Goal: Task Accomplishment & Management: Manage account settings

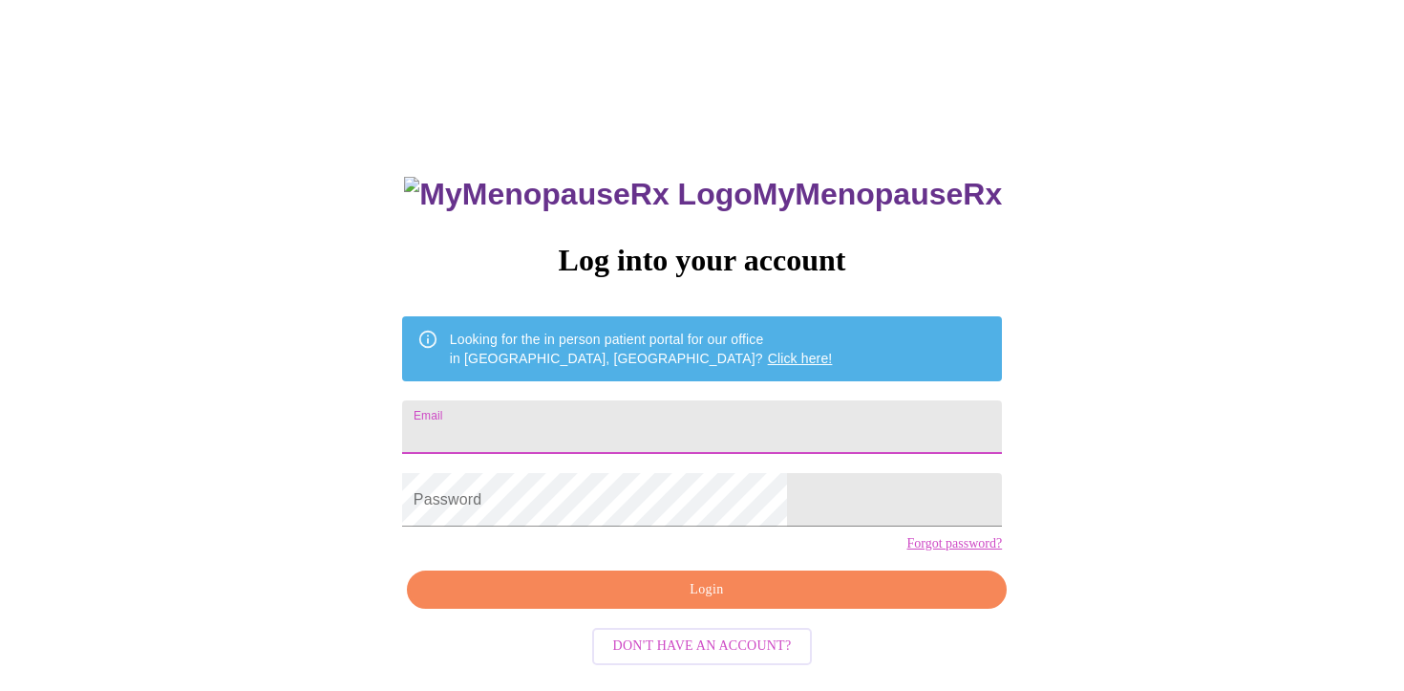
click at [685, 419] on input "Email" at bounding box center [702, 426] width 600 height 53
type input "[EMAIL_ADDRESS][DOMAIN_NAME]"
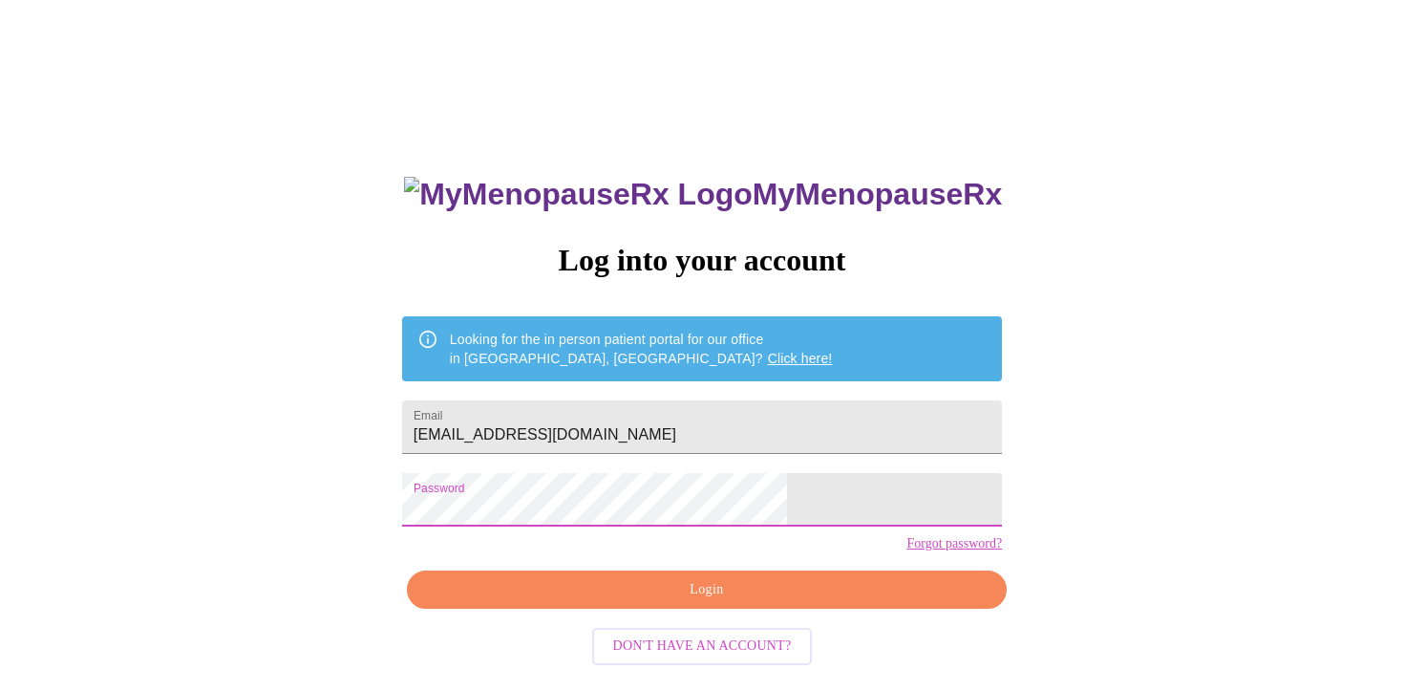
click at [668, 602] on span "Login" at bounding box center [707, 590] width 556 height 24
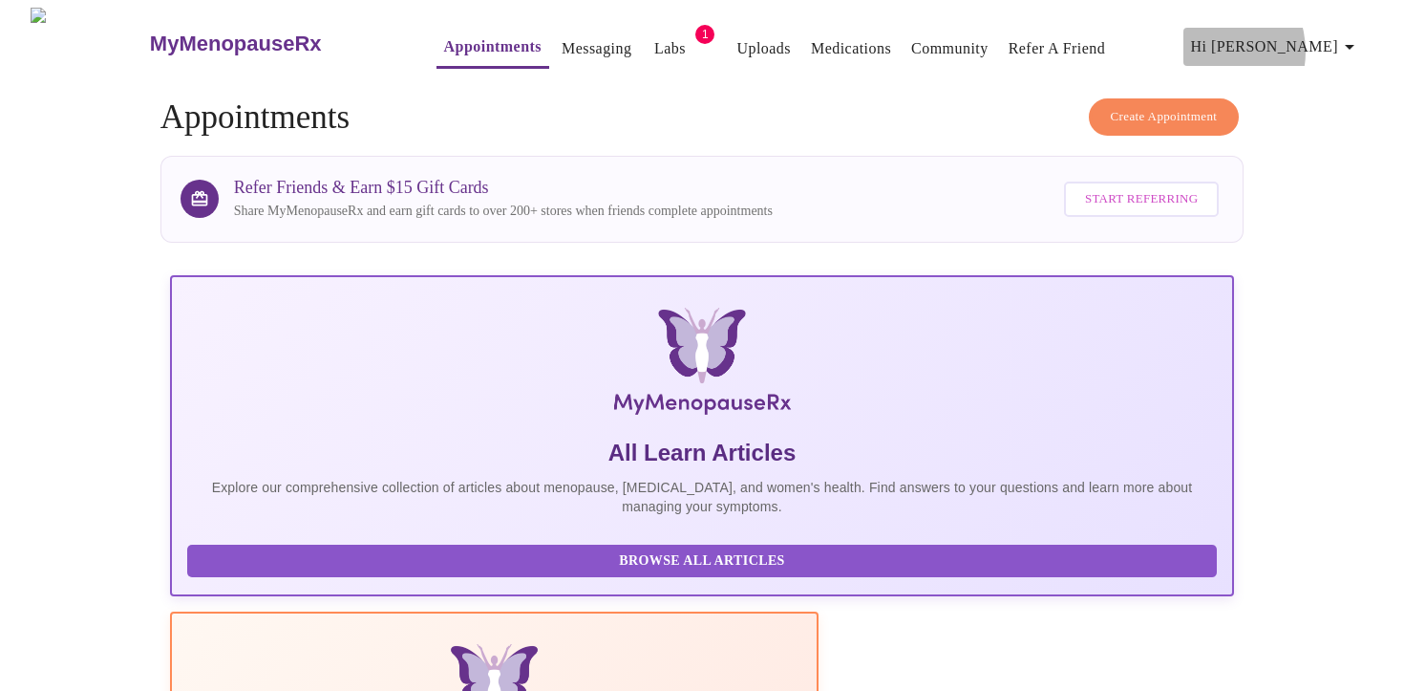
click at [1280, 44] on span "Hi [PERSON_NAME]" at bounding box center [1276, 46] width 170 height 27
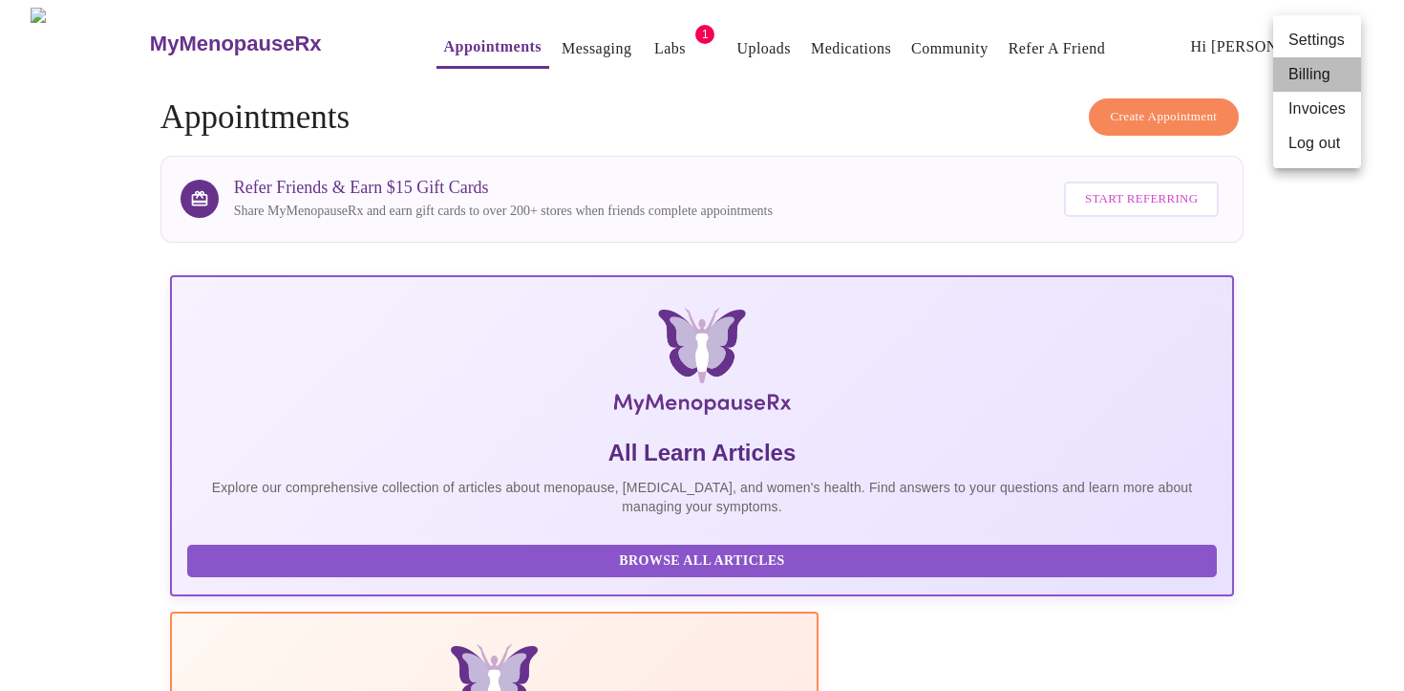
click at [1295, 79] on li "Billing" at bounding box center [1317, 74] width 88 height 34
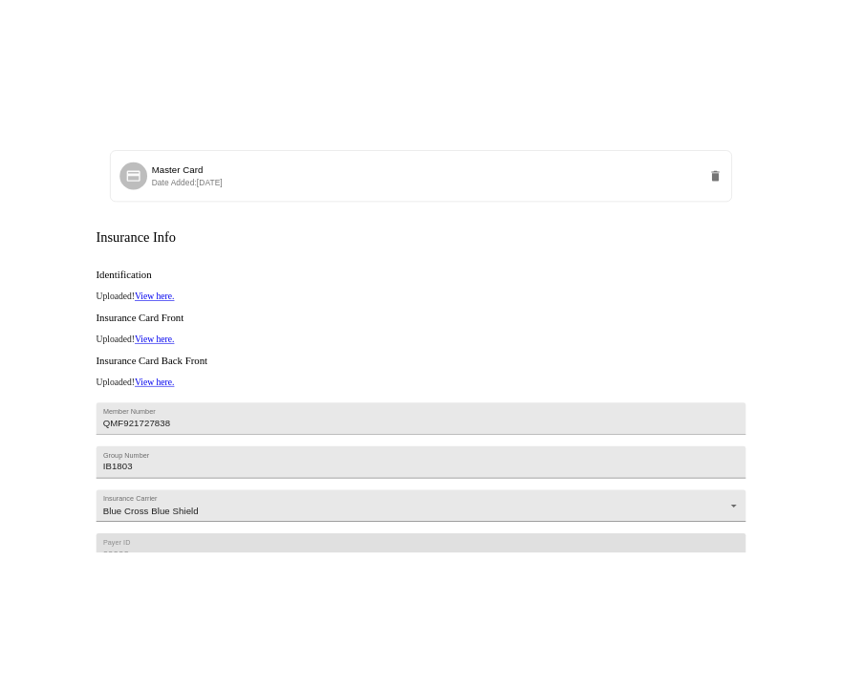
scroll to position [224, 0]
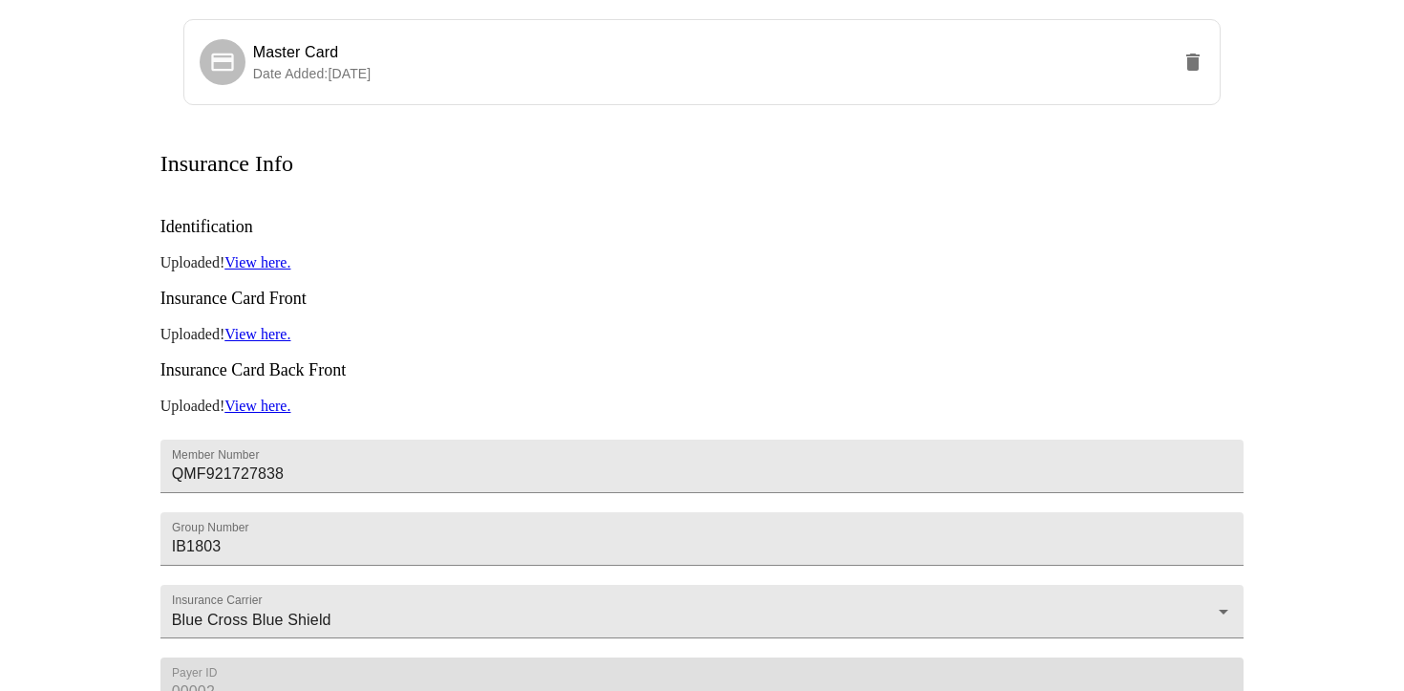
click at [274, 254] on link "View here." at bounding box center [257, 262] width 66 height 16
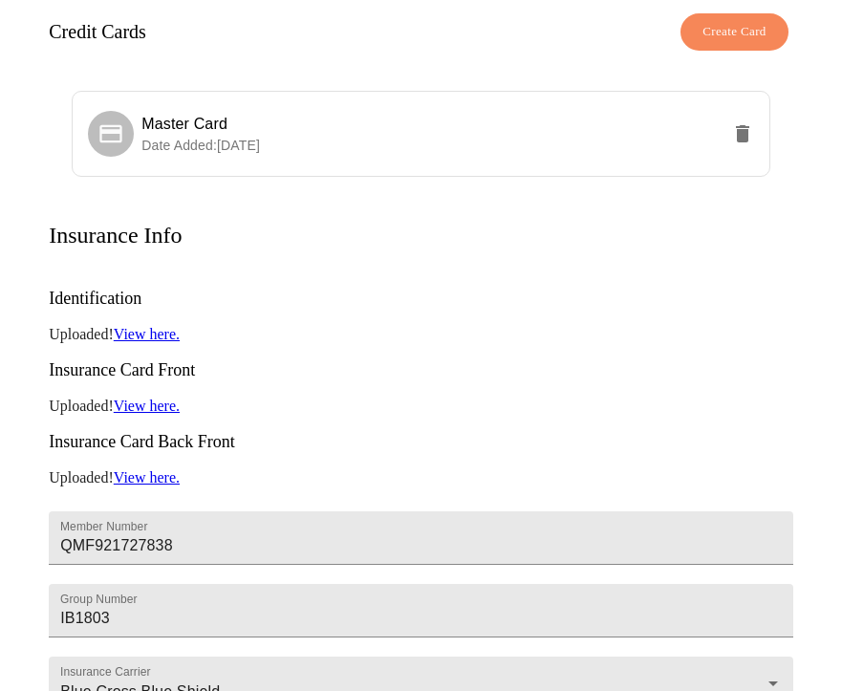
scroll to position [0, 0]
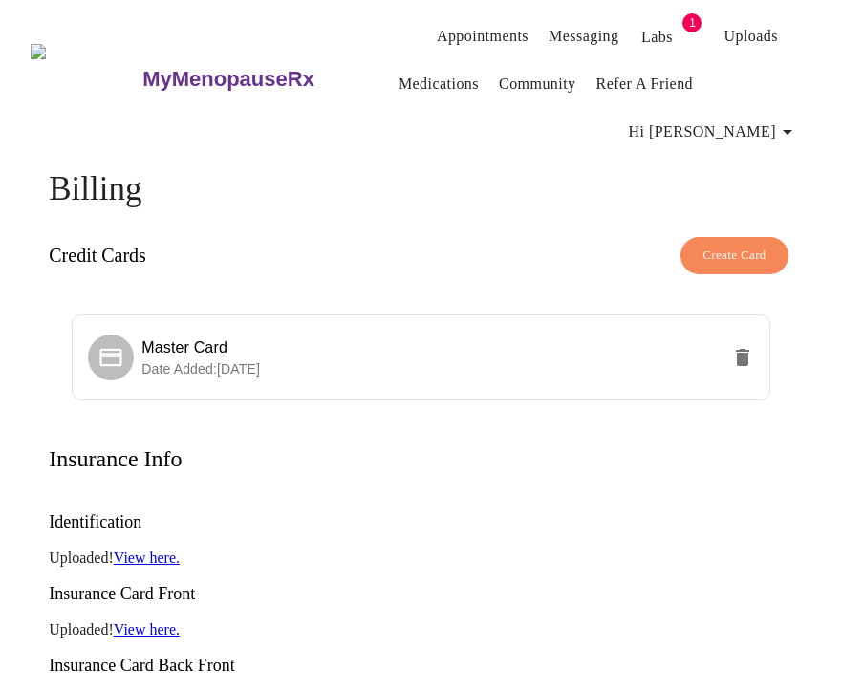
click at [759, 118] on span "Hi [PERSON_NAME]" at bounding box center [714, 131] width 170 height 27
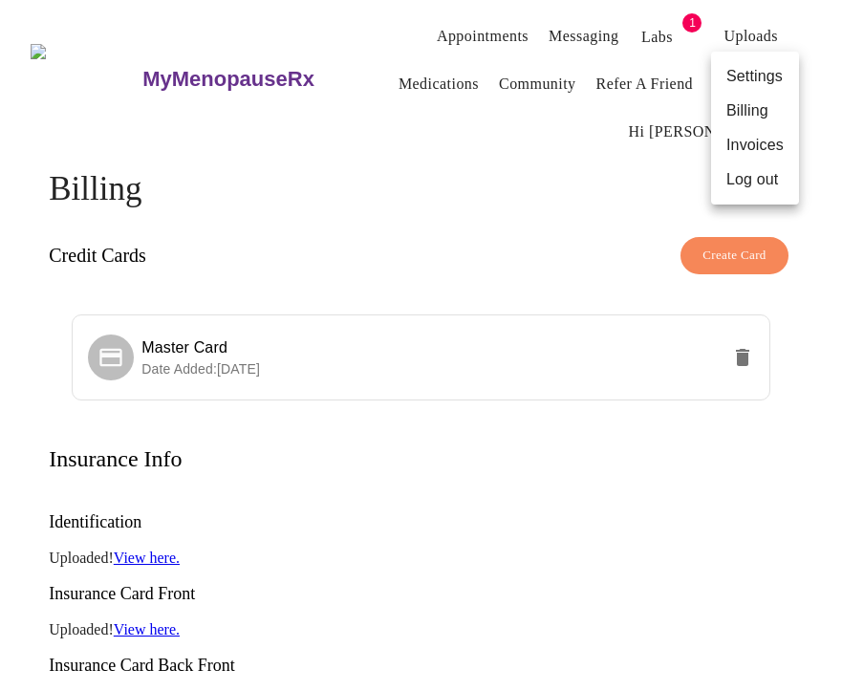
click at [739, 176] on li "Log out" at bounding box center [755, 179] width 88 height 34
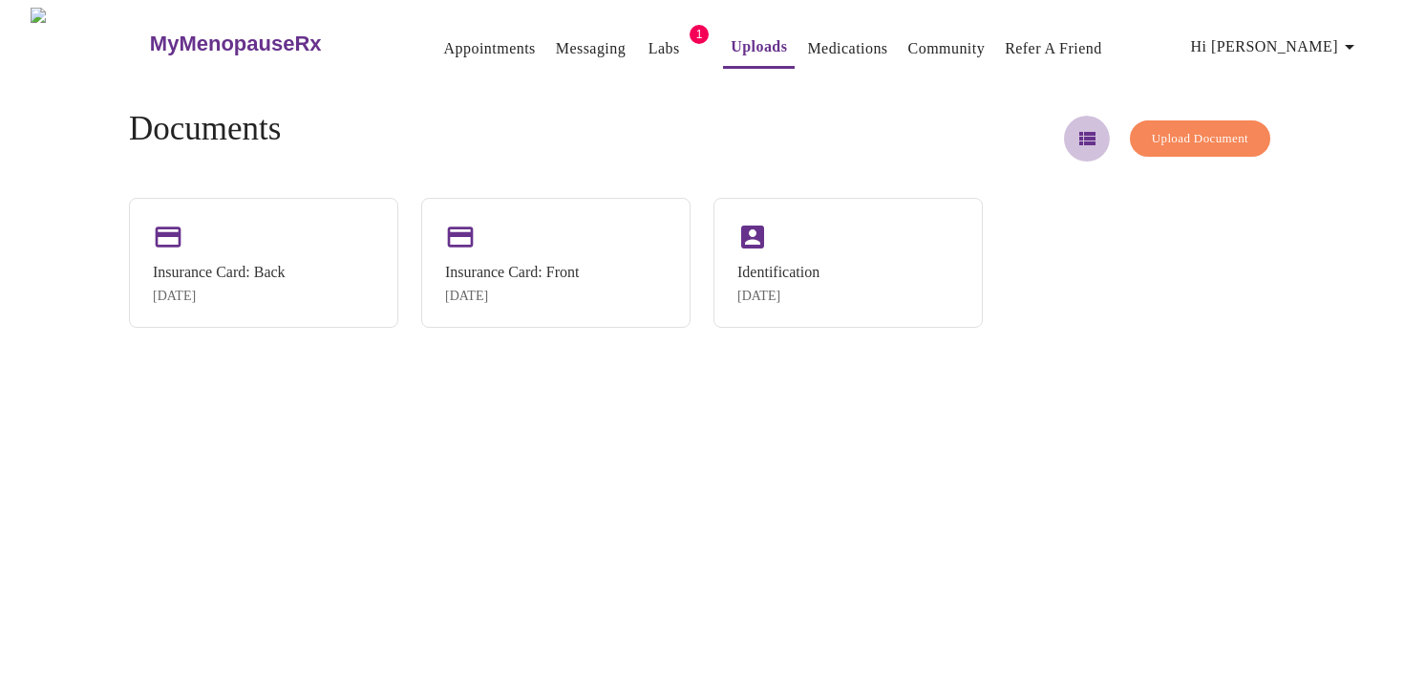
click at [1076, 140] on icon "button" at bounding box center [1087, 138] width 23 height 23
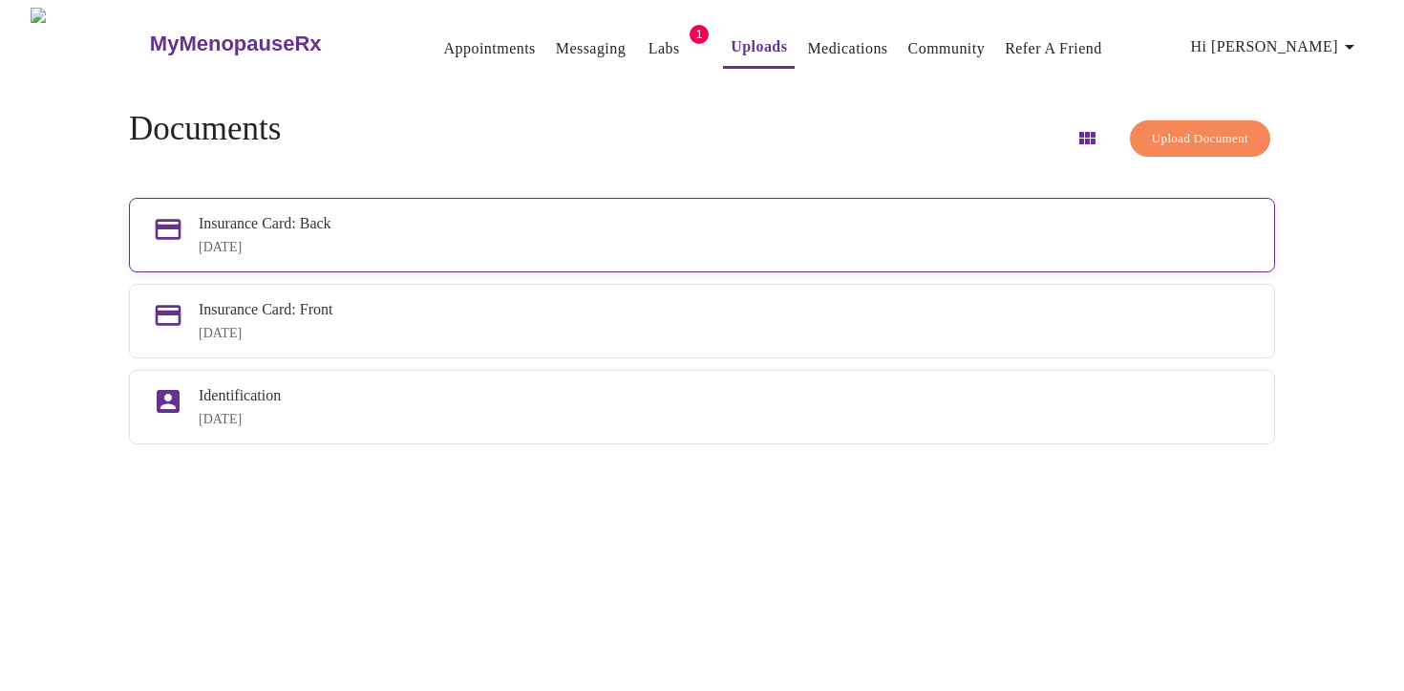
click at [807, 215] on div "Insurance Card: Back" at bounding box center [725, 223] width 1053 height 17
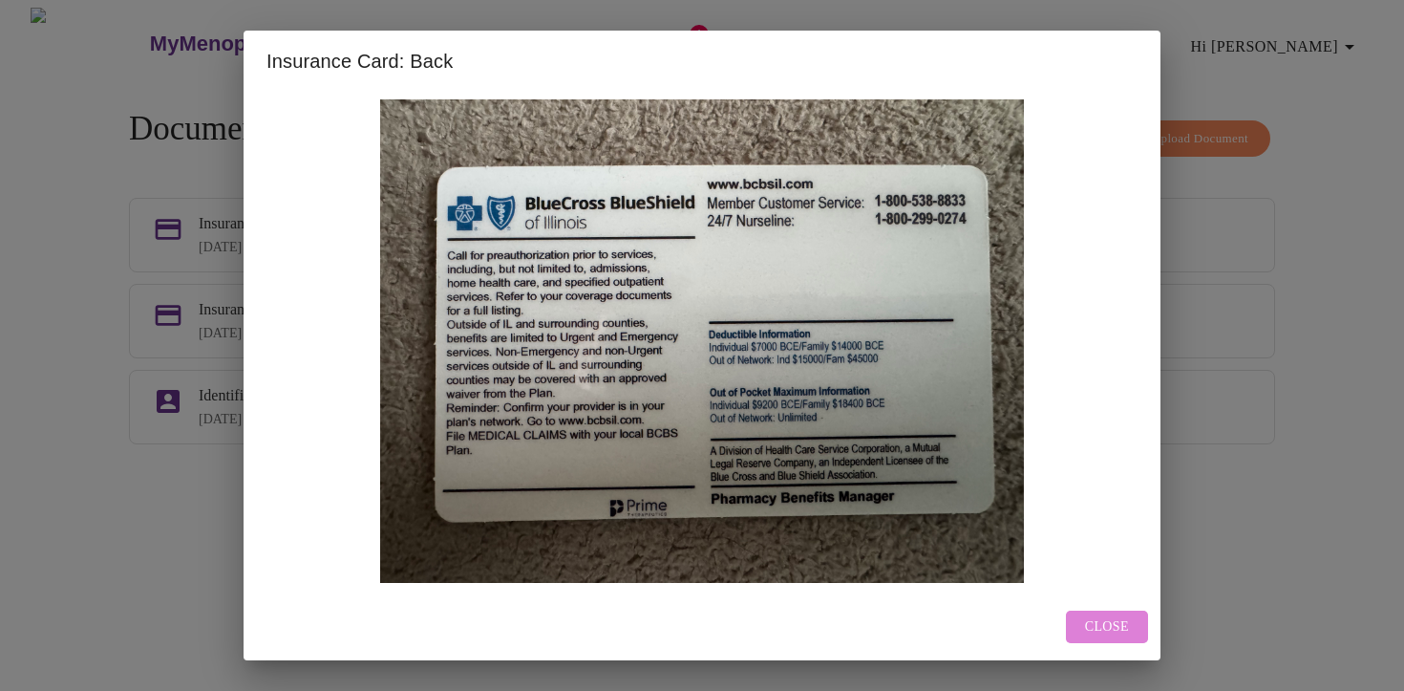
click at [1107, 627] on span "Close" at bounding box center [1107, 627] width 44 height 24
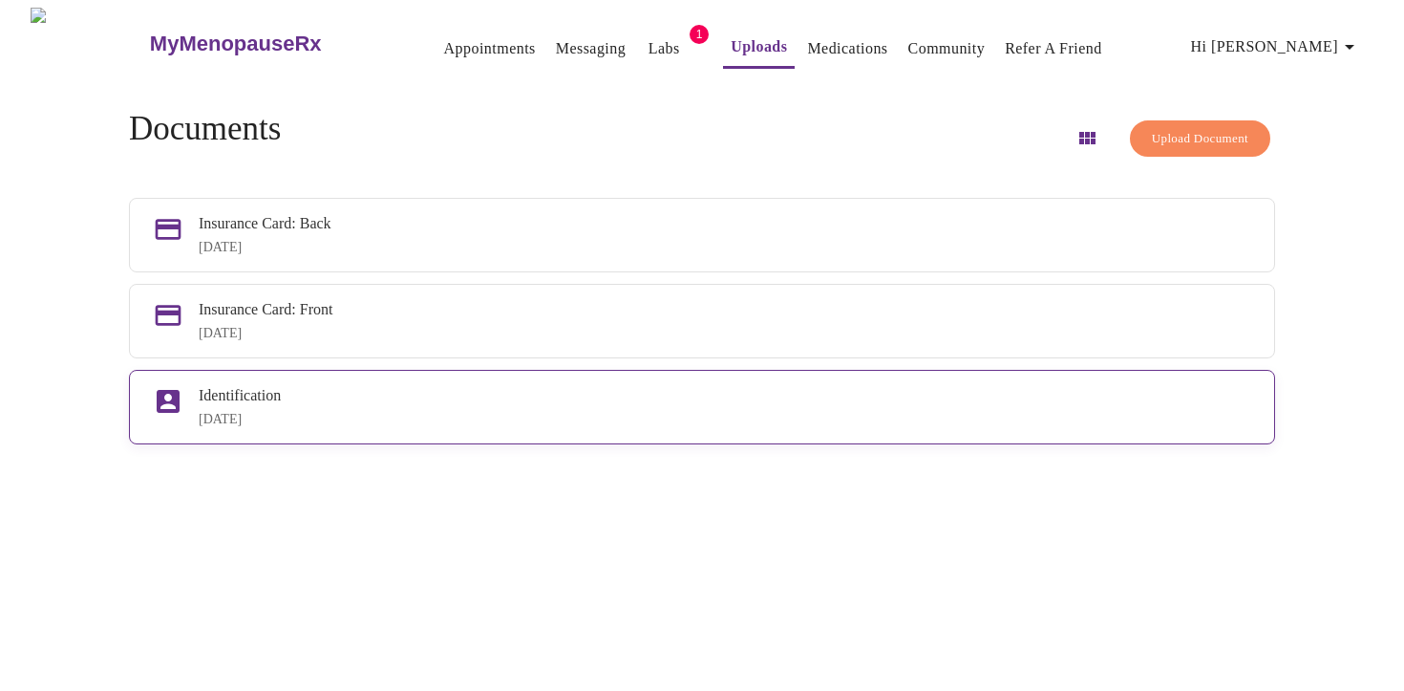
click at [659, 424] on div "Identification [DATE]" at bounding box center [725, 407] width 1053 height 40
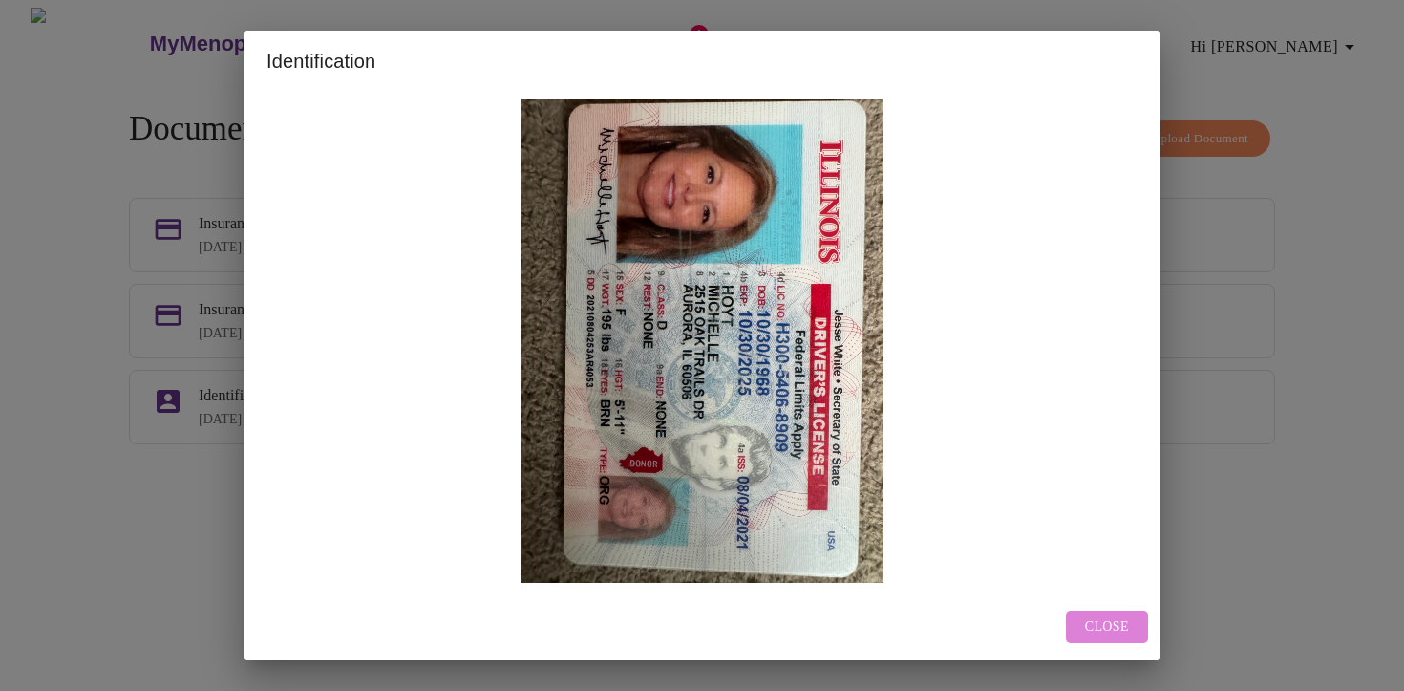
click at [1098, 627] on span "Close" at bounding box center [1107, 627] width 44 height 24
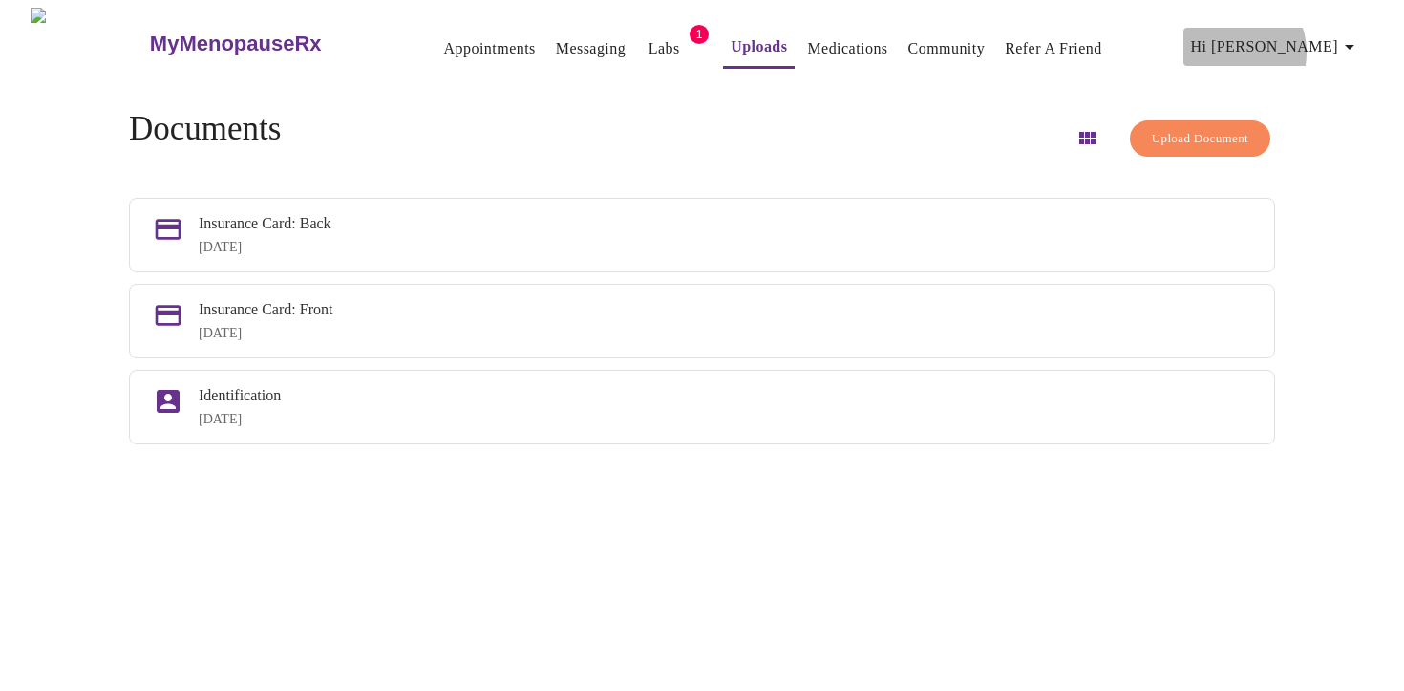
click at [1304, 45] on span "Hi [PERSON_NAME]" at bounding box center [1276, 46] width 170 height 27
click at [597, 158] on div at bounding box center [702, 345] width 1404 height 691
click at [1152, 134] on span "Upload Document" at bounding box center [1200, 139] width 96 height 22
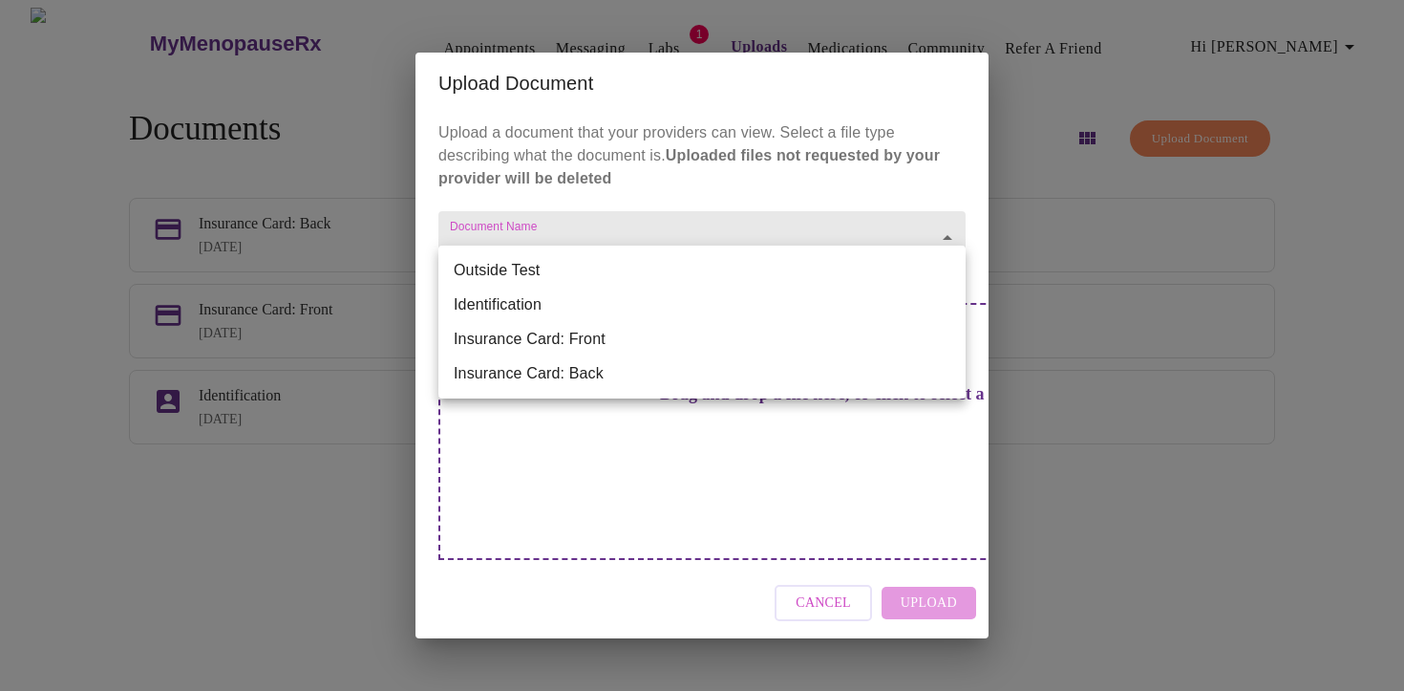
click at [736, 263] on body "MyMenopauseRx Appointments Messaging Labs 1 Uploads Medications Community Refer…" at bounding box center [702, 353] width 1389 height 691
click at [734, 216] on div at bounding box center [702, 345] width 1404 height 691
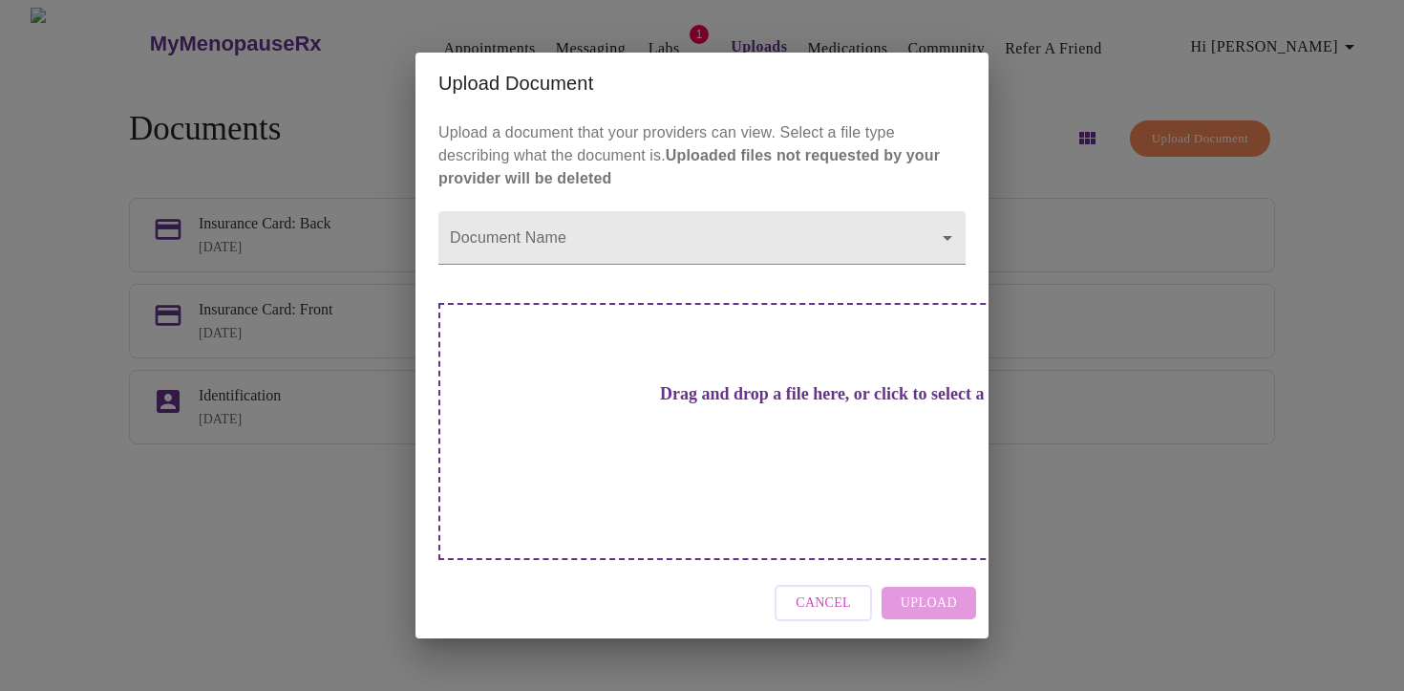
click at [1039, 182] on div "Upload Document Upload a document that your providers can view. Select a file t…" at bounding box center [702, 345] width 1404 height 691
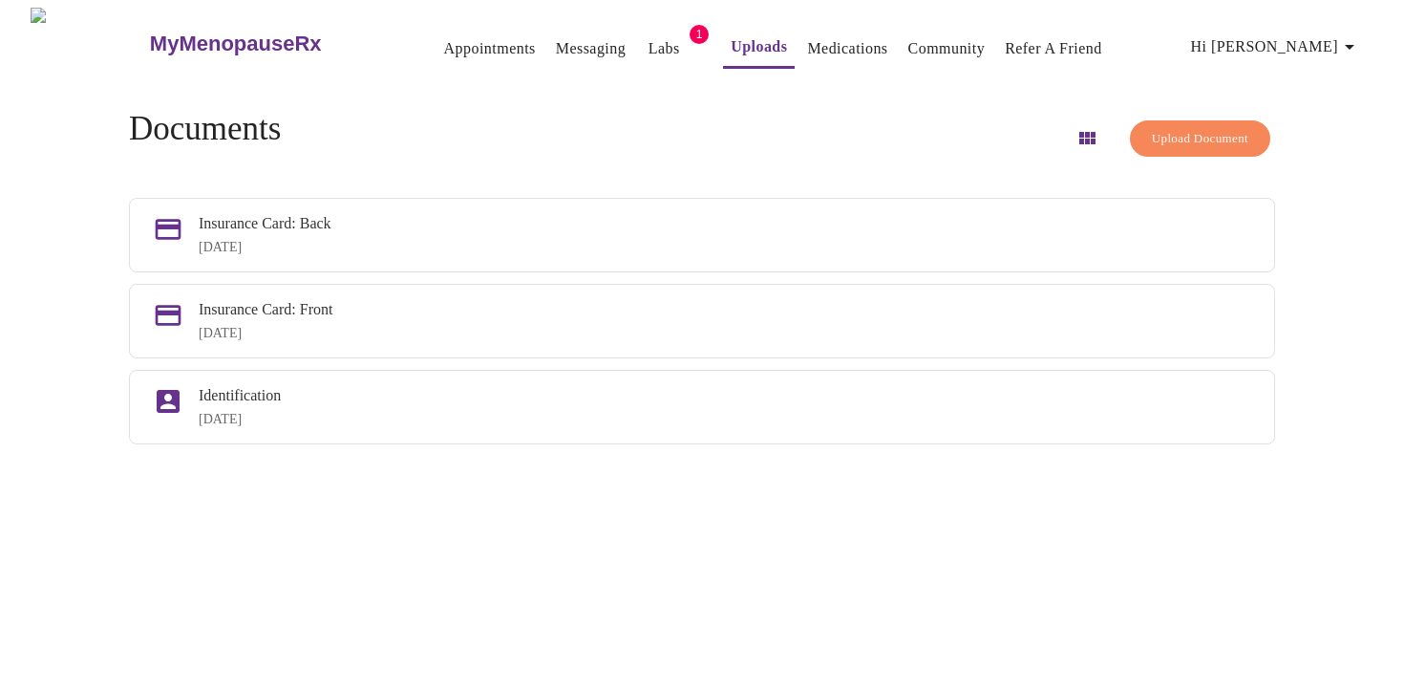
click at [1311, 33] on span "Hi [PERSON_NAME]" at bounding box center [1276, 46] width 170 height 27
click at [1303, 78] on li "Billing" at bounding box center [1317, 74] width 88 height 34
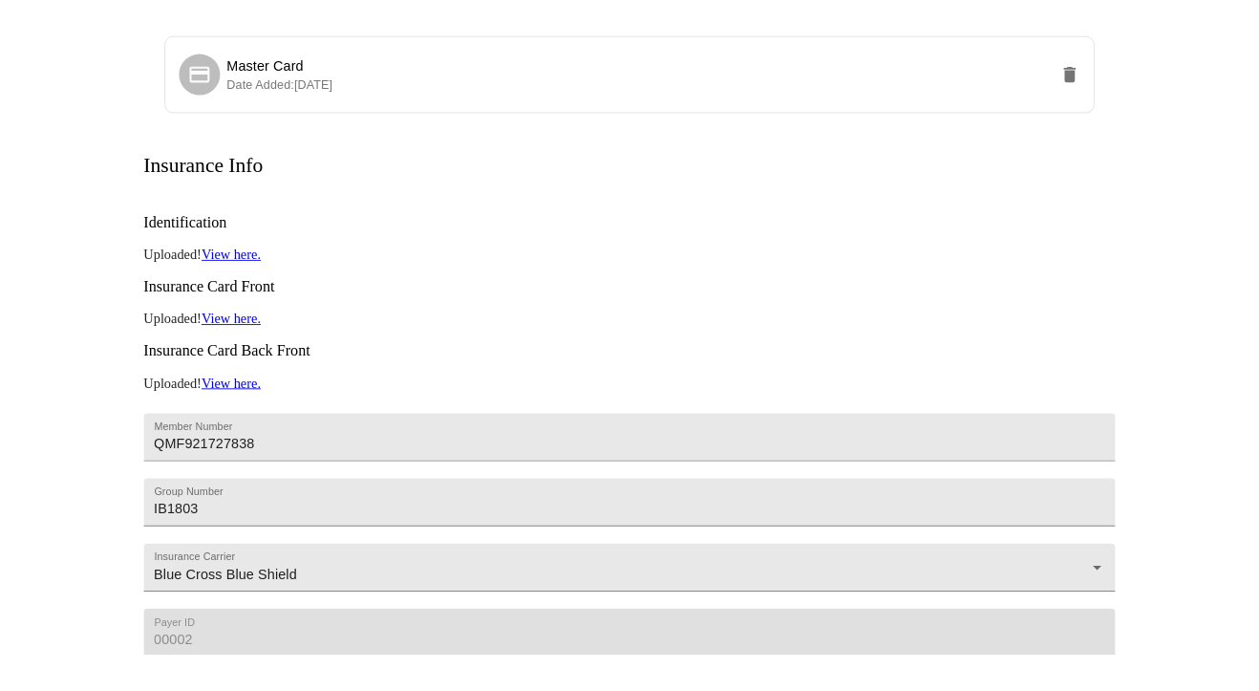
scroll to position [246, 0]
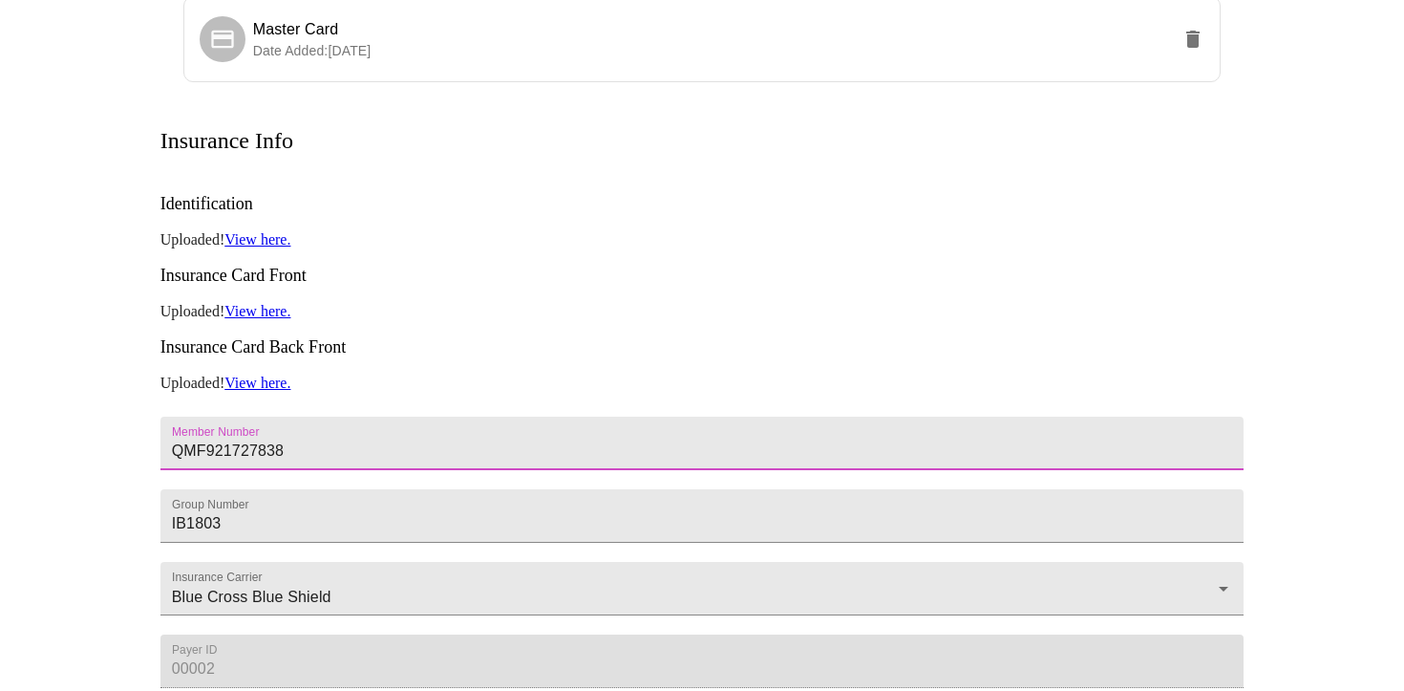
drag, startPoint x: 288, startPoint y: 373, endPoint x: 148, endPoint y: 362, distance: 140.8
click at [148, 363] on div "Billing Credit Cards Create Card Master Card Date Added: 04-04-2025 Insurance I…" at bounding box center [702, 332] width 1223 height 960
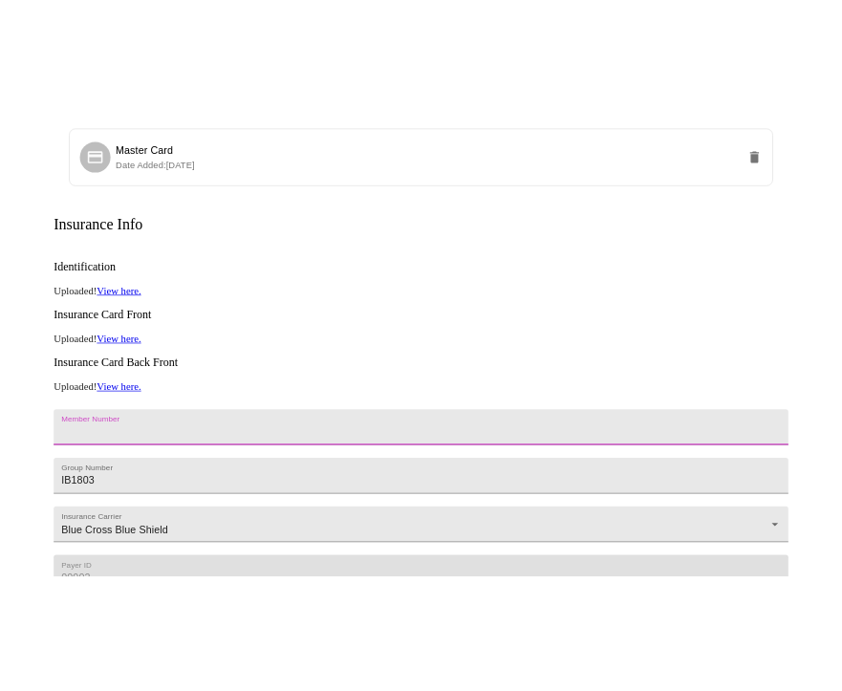
scroll to position [270, 0]
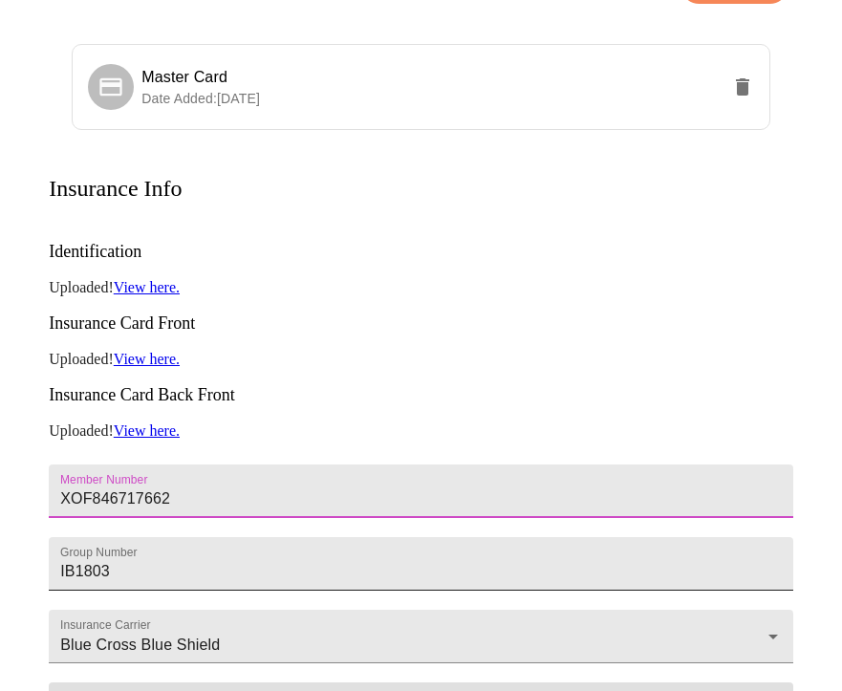
type input "XOF846717662"
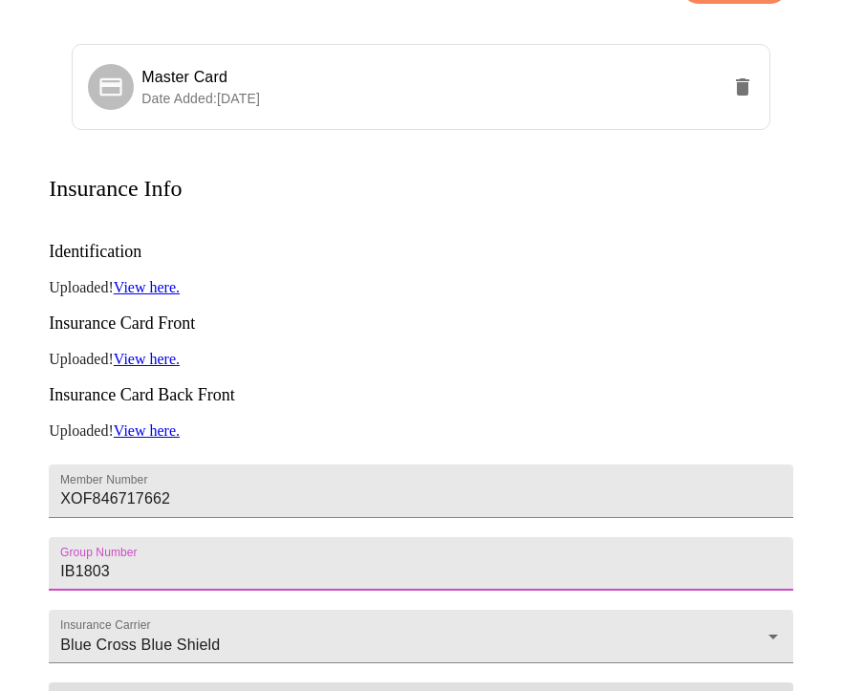
drag, startPoint x: 126, startPoint y: 468, endPoint x: 37, endPoint y: 466, distance: 88.9
click at [34, 471] on div "Billing Credit Cards Create Card Master Card Date Added: 04-04-2025 Insurance I…" at bounding box center [421, 380] width 826 height 960
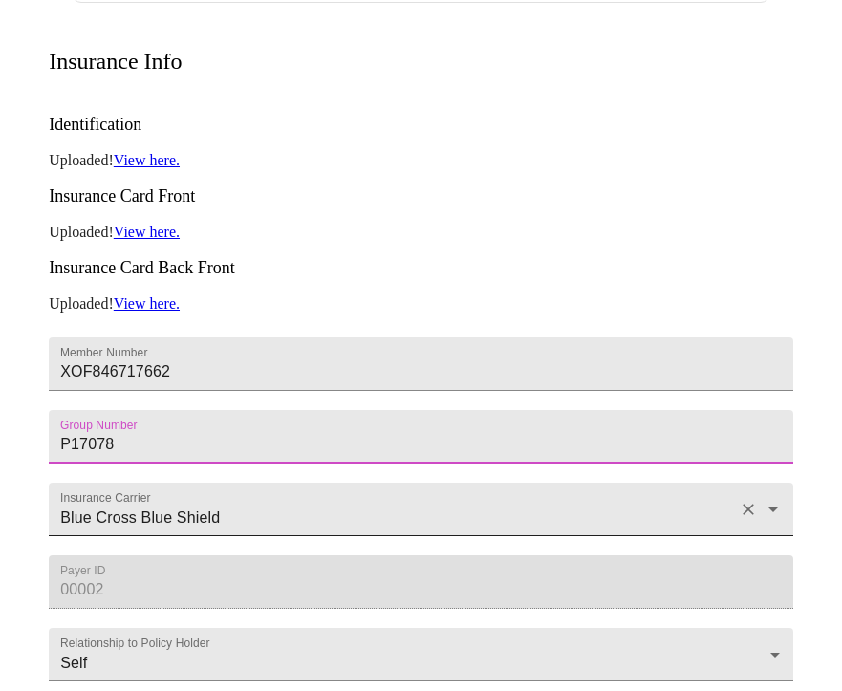
scroll to position [431, 0]
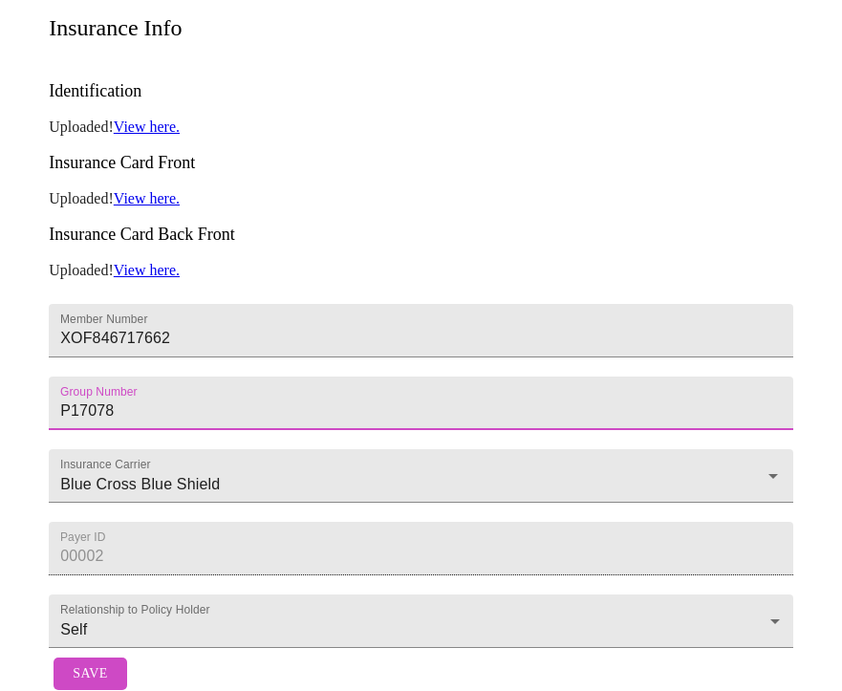
type input "P17078"
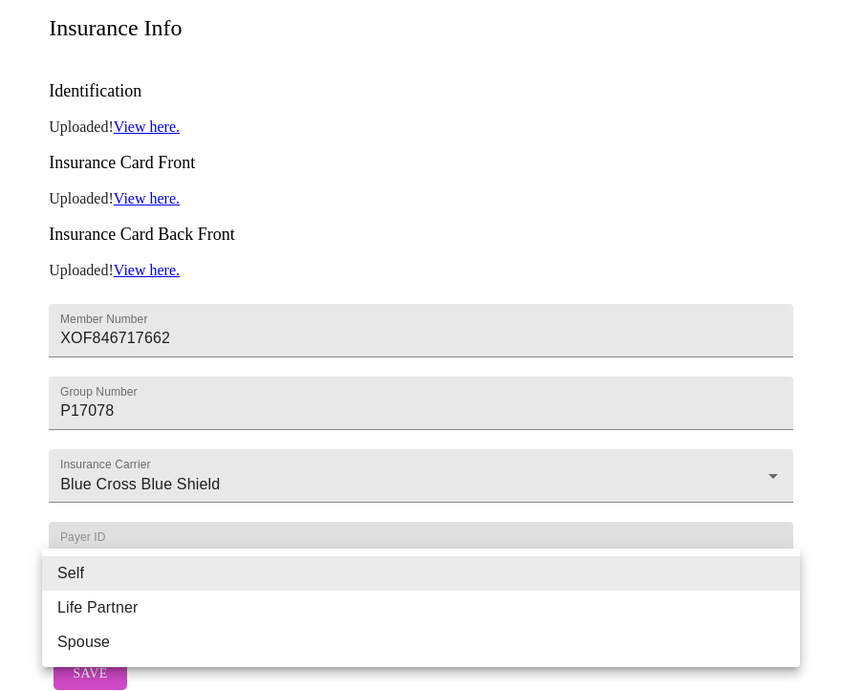
click at [139, 586] on body "MyMenopauseRx Appointments Messaging Labs 1 Uploads Medications Community Refer…" at bounding box center [421, 138] width 826 height 1122
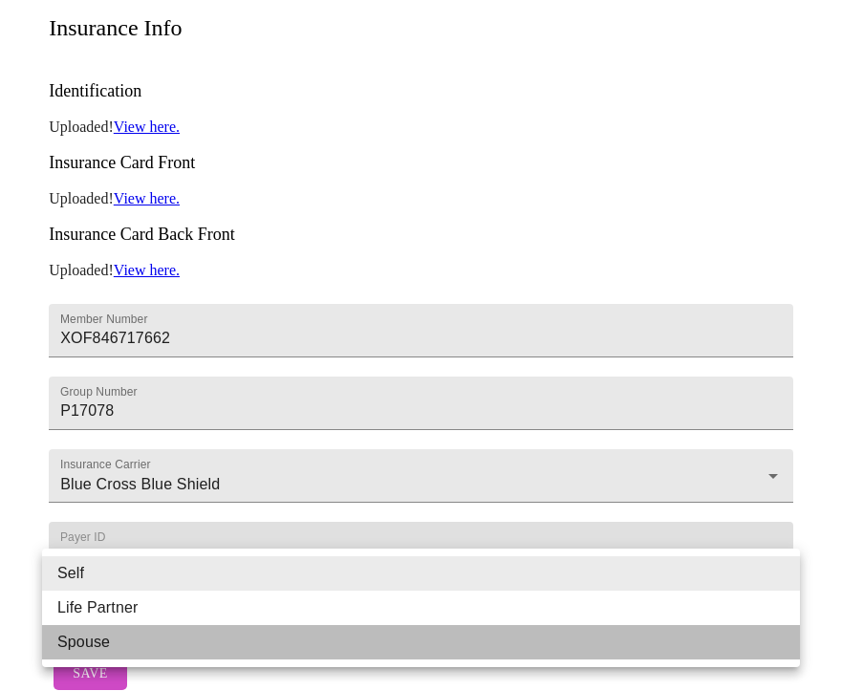
click at [138, 647] on li "Spouse" at bounding box center [420, 642] width 757 height 34
type input "Spouse"
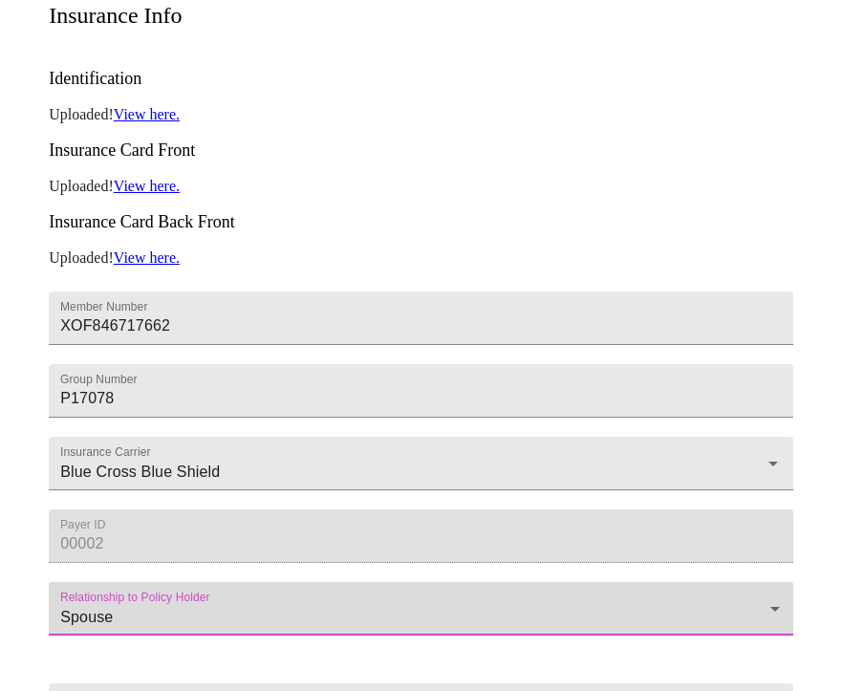
scroll to position [633, 0]
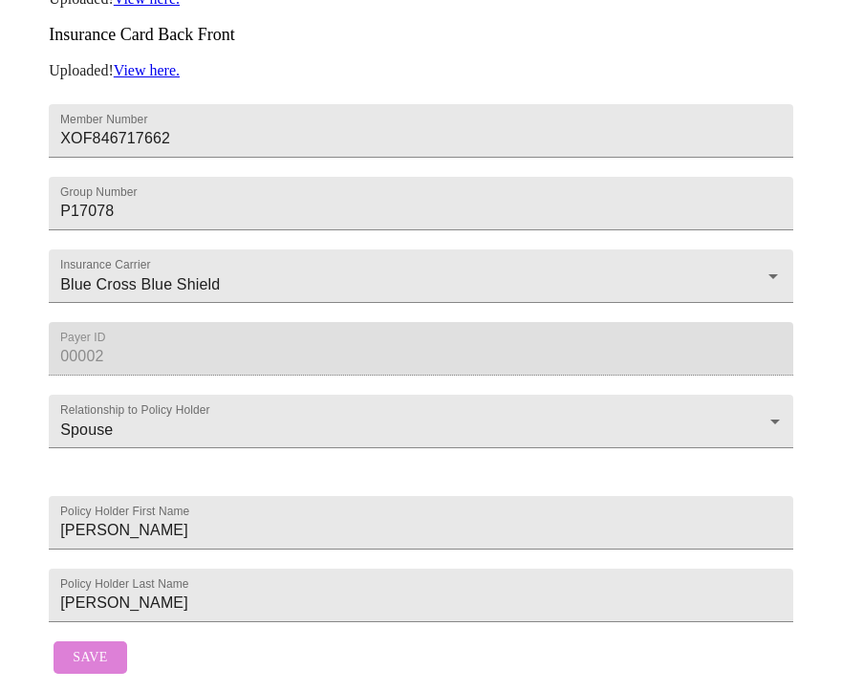
click at [78, 646] on span "Save" at bounding box center [90, 658] width 34 height 24
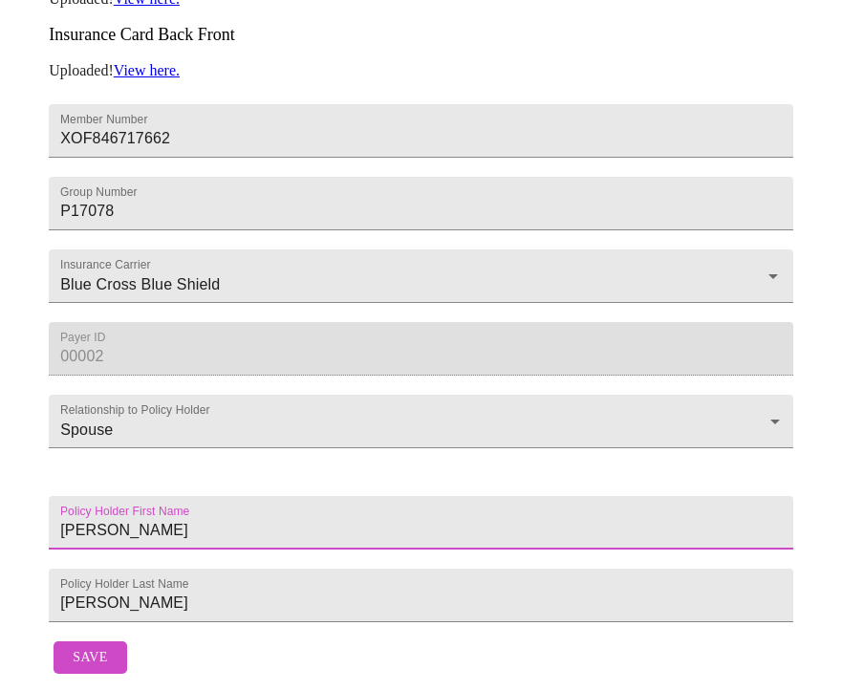
drag, startPoint x: 119, startPoint y: 484, endPoint x: -5, endPoint y: 473, distance: 124.7
click at [0, 473] on html "MyMenopauseRx Appointments Messaging Labs 1 Uploads Medications Community Refer…" at bounding box center [421, 30] width 842 height 1321
type input "Daniel"
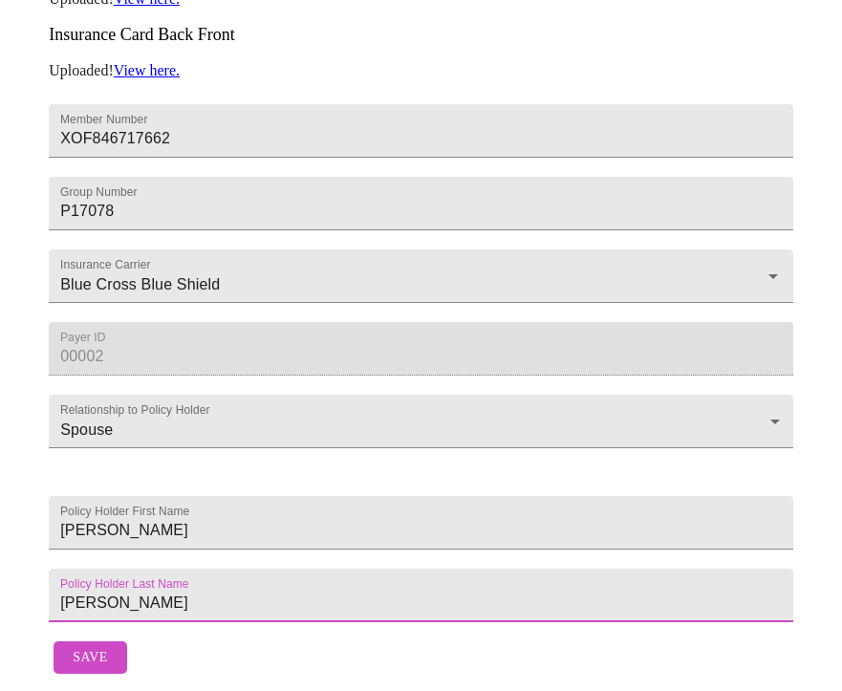
drag, startPoint x: 96, startPoint y: 570, endPoint x: 15, endPoint y: 566, distance: 81.3
click at [15, 566] on div "MyMenopauseRx Appointments Messaging Labs 1 Uploads Medications Community Refer…" at bounding box center [421, 30] width 826 height 1306
type input "Rutter"
click at [74, 646] on span "Save" at bounding box center [90, 658] width 34 height 24
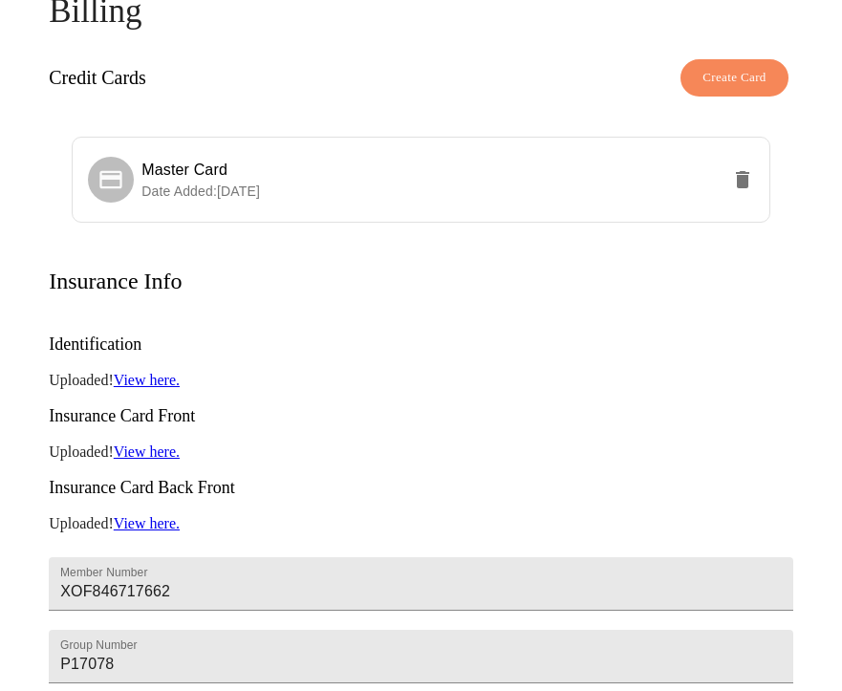
scroll to position [172, 0]
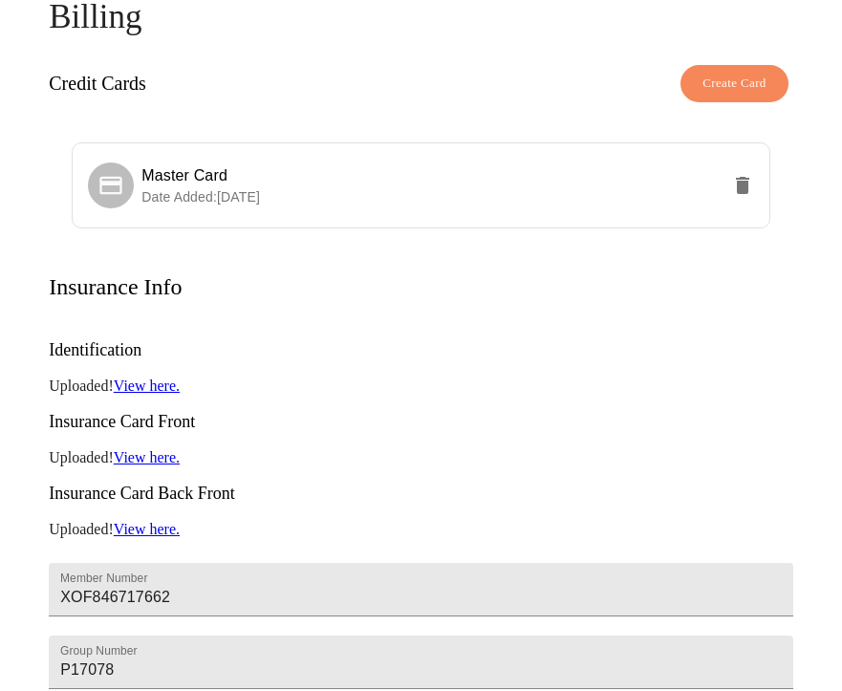
click at [147, 521] on link "View here." at bounding box center [147, 529] width 66 height 16
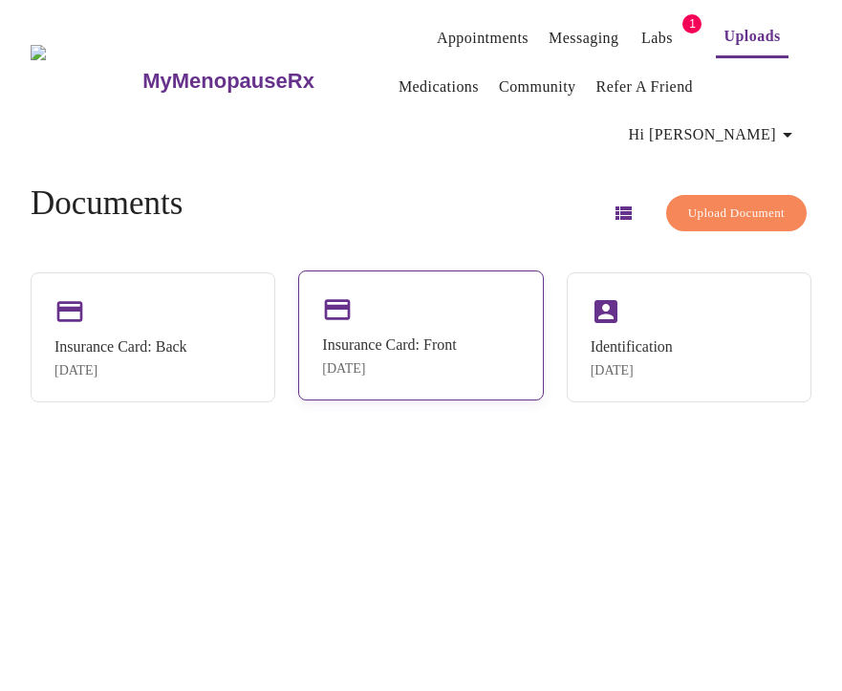
click at [450, 336] on div "Insurance Card: Front" at bounding box center [389, 344] width 134 height 17
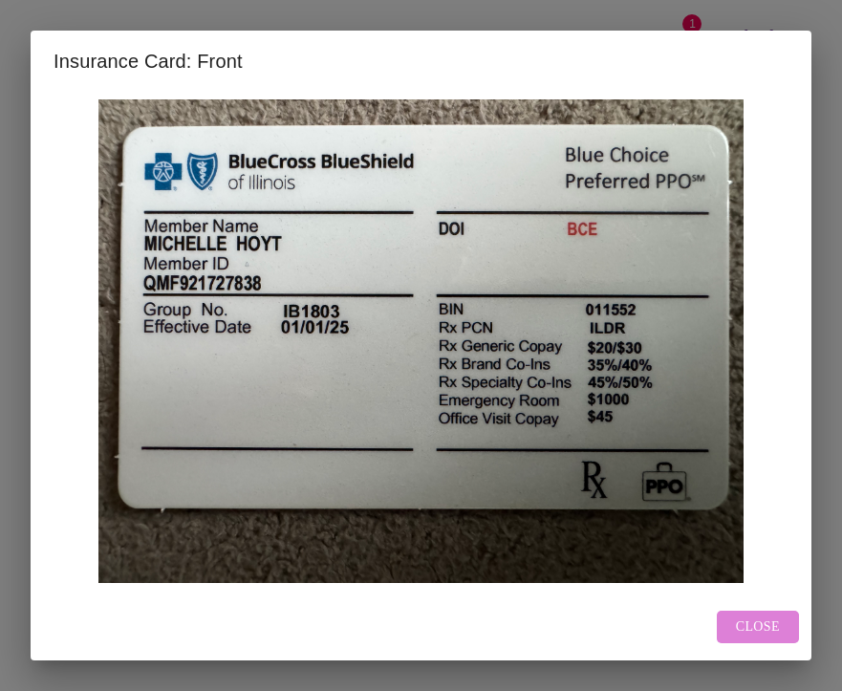
click at [739, 629] on span "Close" at bounding box center [757, 627] width 44 height 24
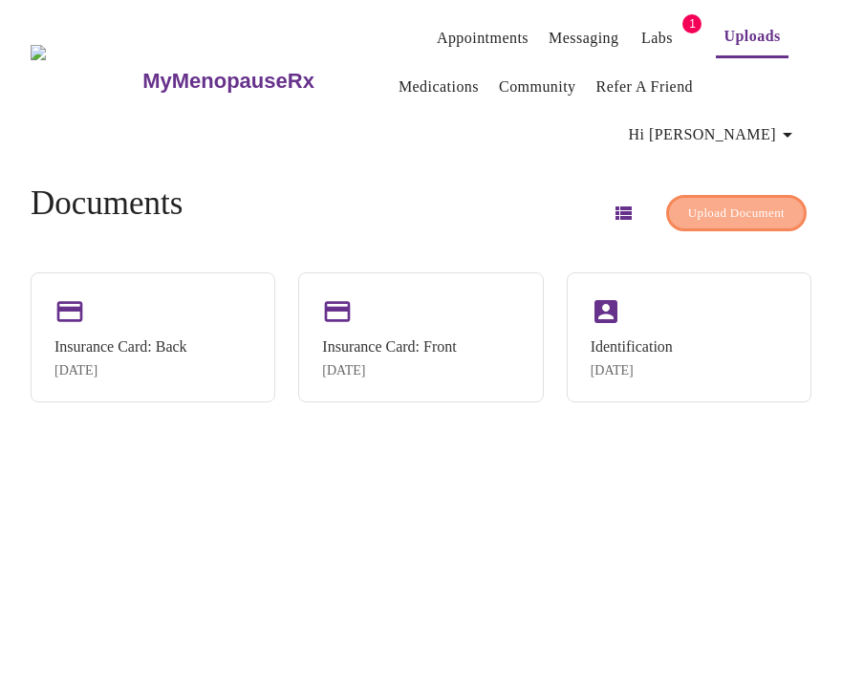
click at [696, 203] on span "Upload Document" at bounding box center [736, 214] width 96 height 22
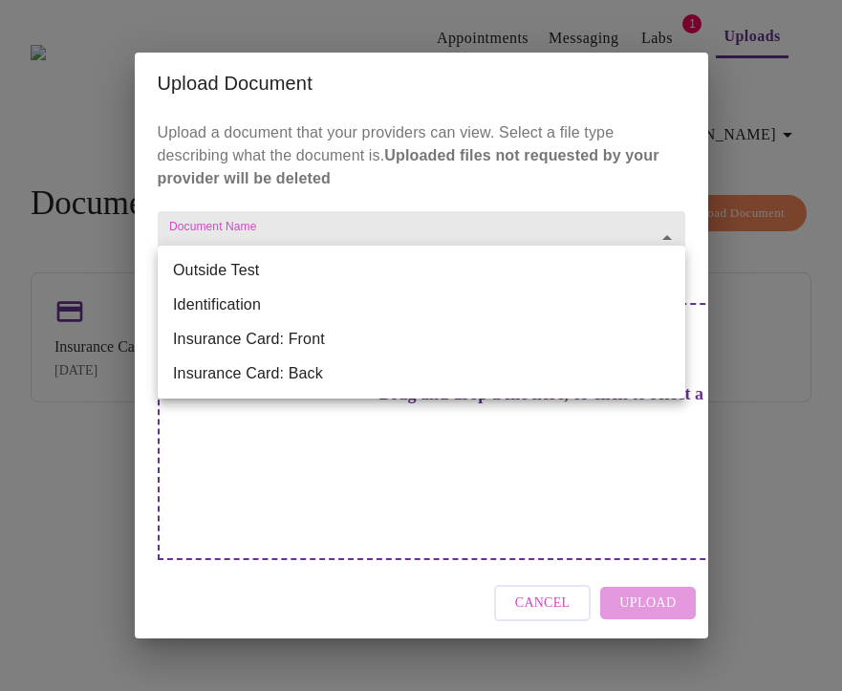
click at [492, 252] on body "MyMenopauseRx Appointments Messaging Labs 1 Uploads Medications Community Refer…" at bounding box center [421, 353] width 826 height 691
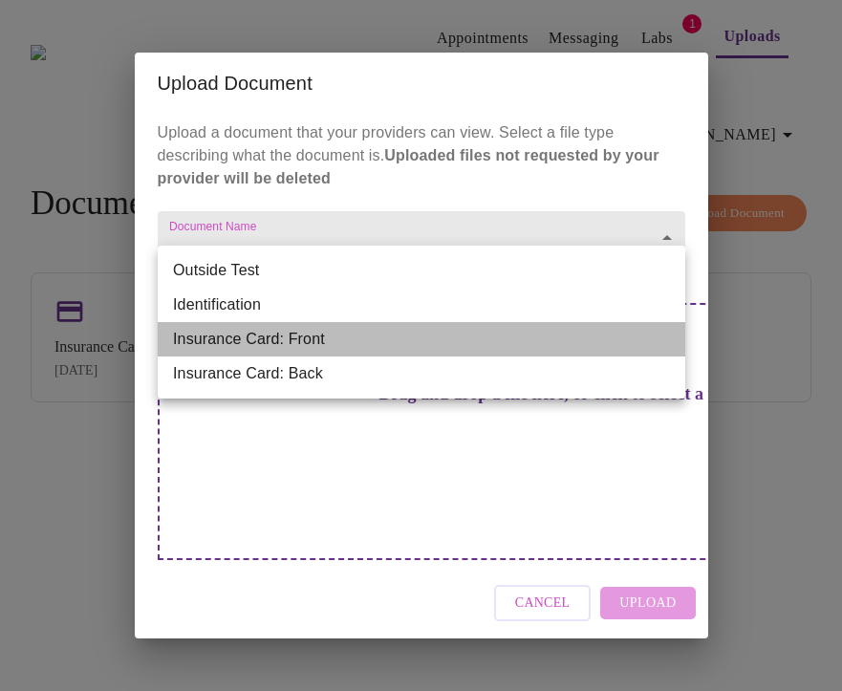
click at [446, 329] on li "Insurance Card: Front" at bounding box center [421, 339] width 527 height 34
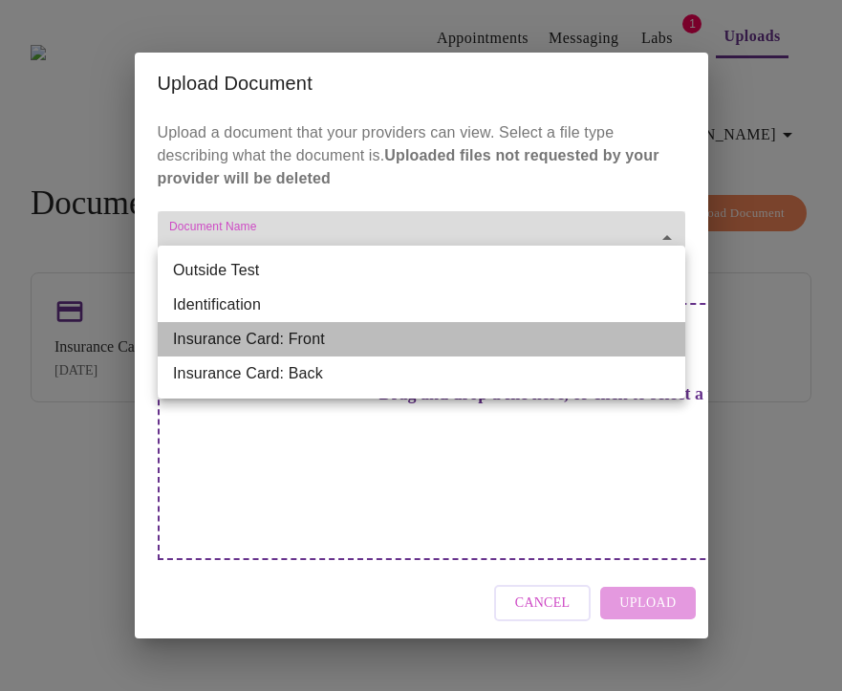
type input "Insurance Card: Front"
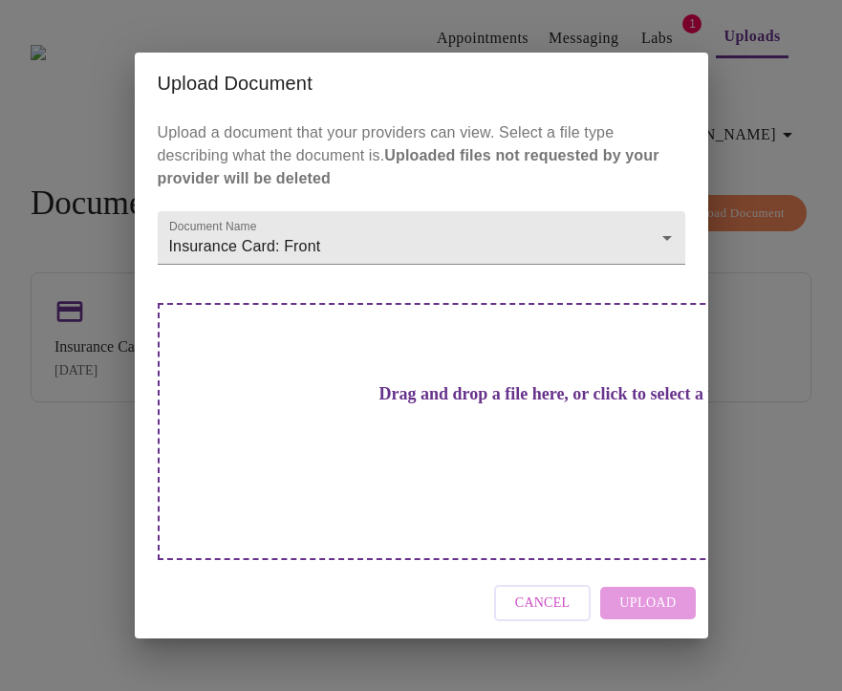
click at [440, 404] on h3 "Drag and drop a file here, or click to select a file" at bounding box center [554, 394] width 527 height 20
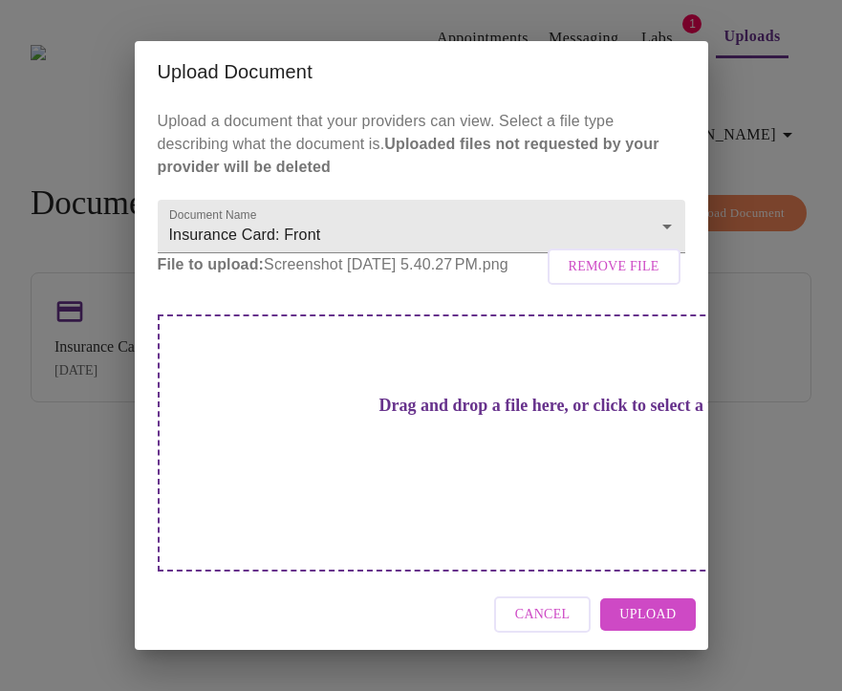
click at [639, 603] on span "Upload" at bounding box center [647, 615] width 56 height 24
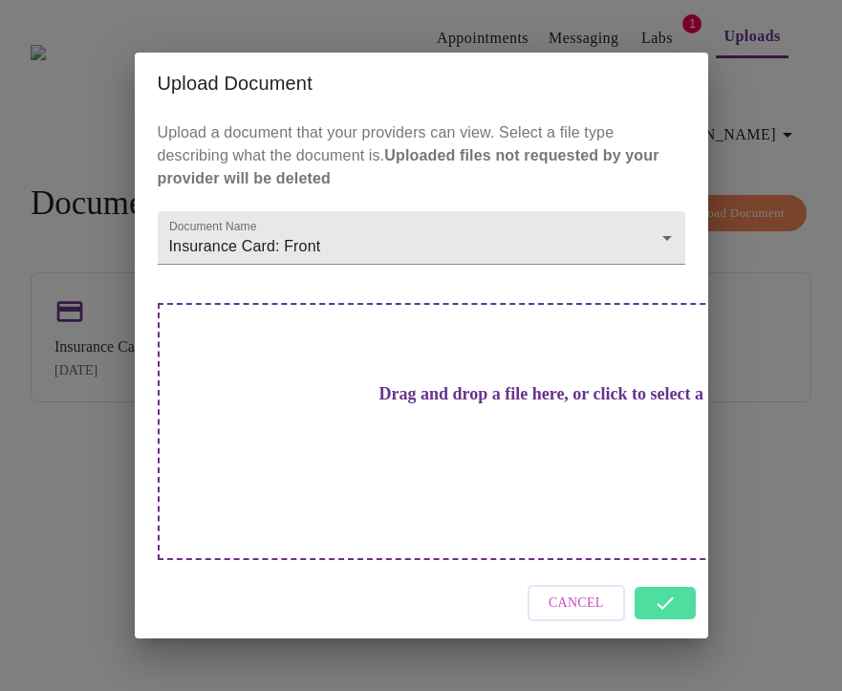
click at [661, 568] on div "Cancel" at bounding box center [421, 603] width 573 height 72
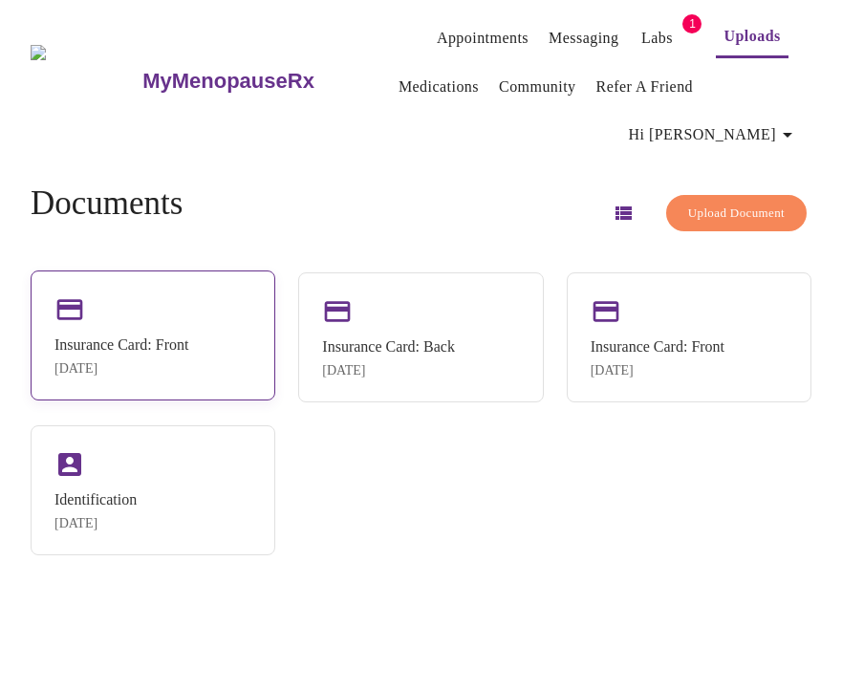
click at [226, 274] on div "Insurance Card: Front Aug 18, 2025" at bounding box center [153, 335] width 245 height 130
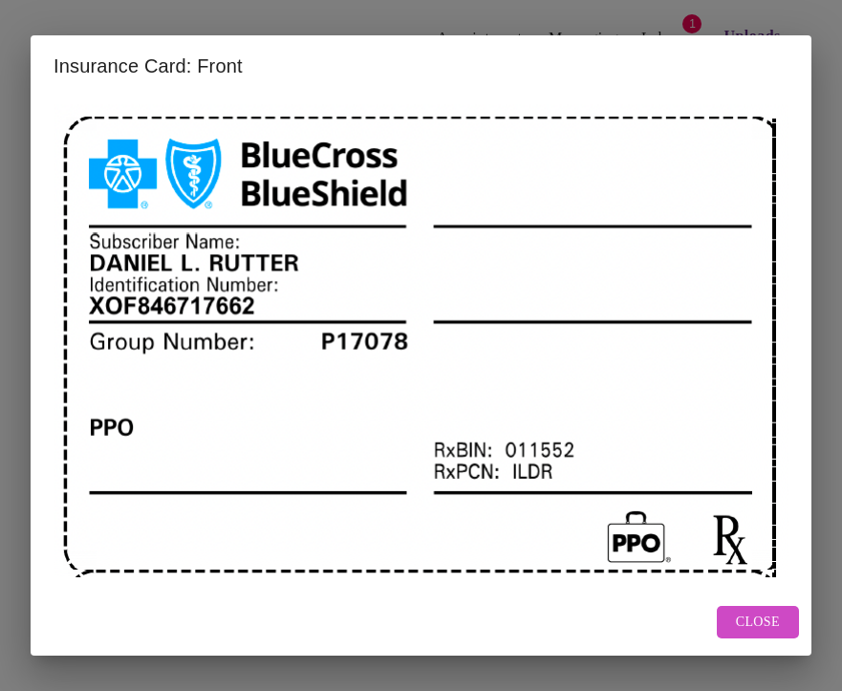
click at [751, 618] on span "Close" at bounding box center [757, 622] width 44 height 24
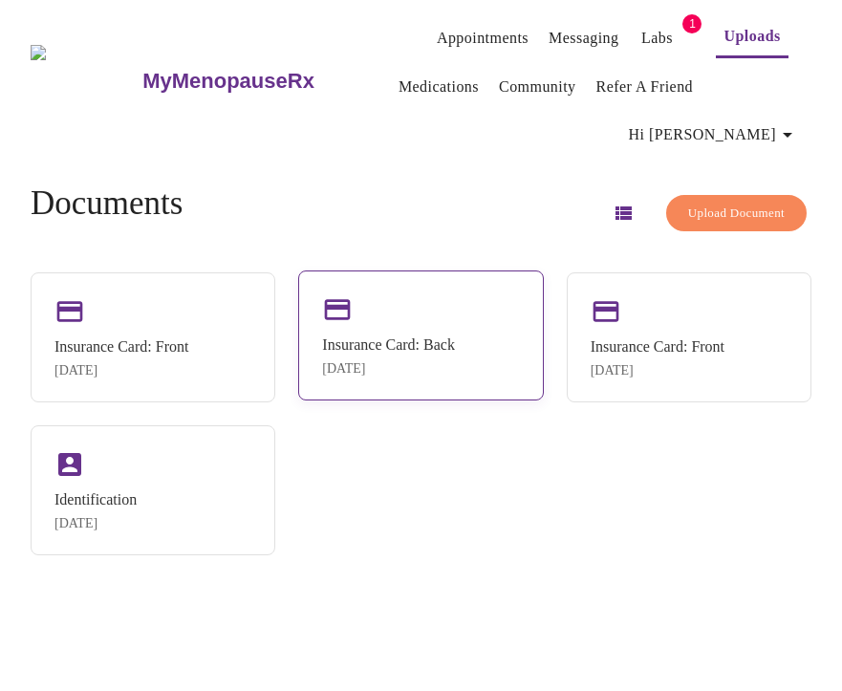
click at [407, 336] on div "Insurance Card: Back" at bounding box center [388, 344] width 133 height 17
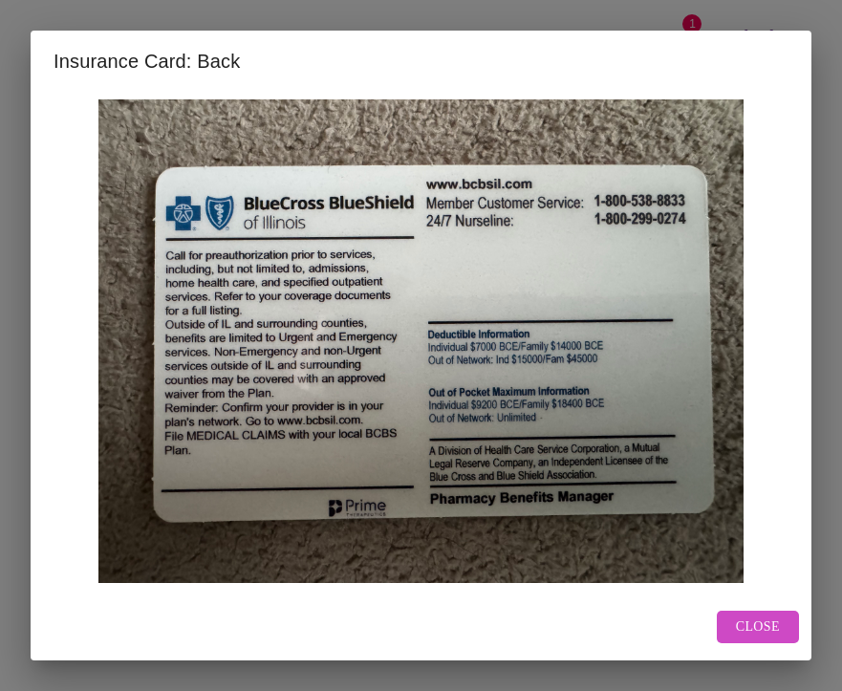
click at [529, 458] on img at bounding box center [420, 340] width 735 height 483
click at [757, 623] on span "Close" at bounding box center [757, 627] width 44 height 24
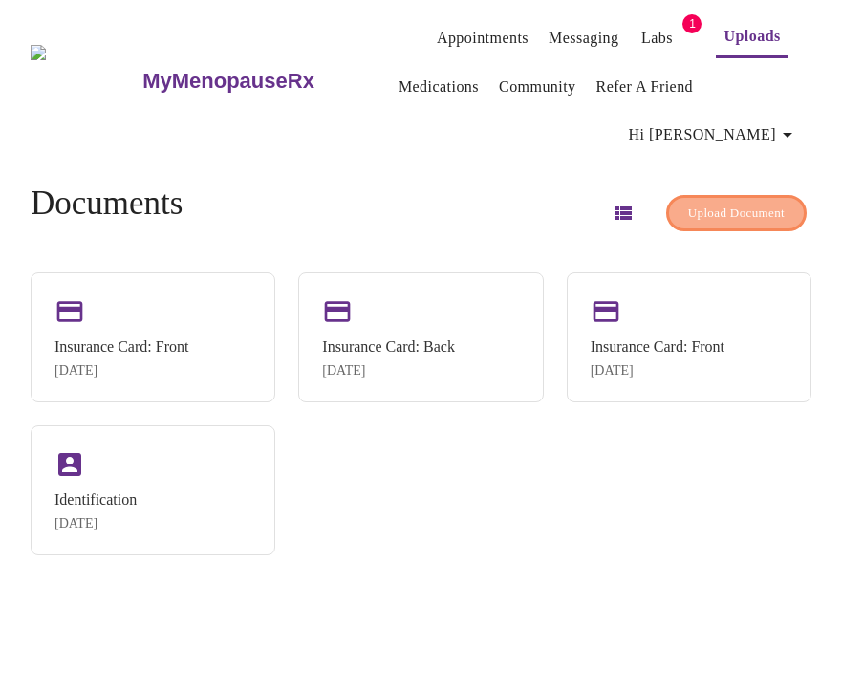
click at [709, 203] on span "Upload Document" at bounding box center [736, 214] width 96 height 22
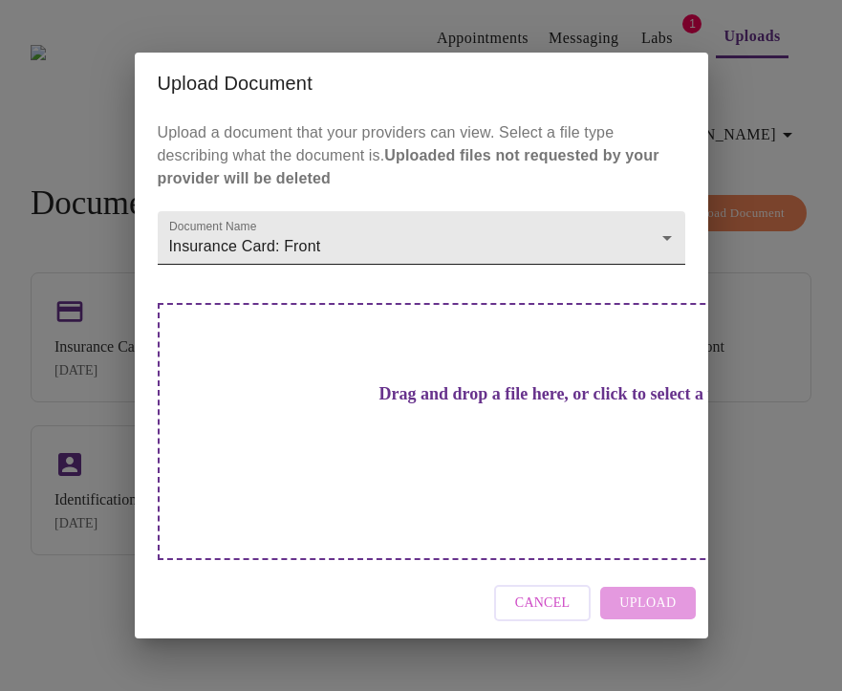
click at [339, 255] on body "MyMenopauseRx Appointments Messaging Labs 1 Uploads Medications Community Refer…" at bounding box center [421, 353] width 826 height 691
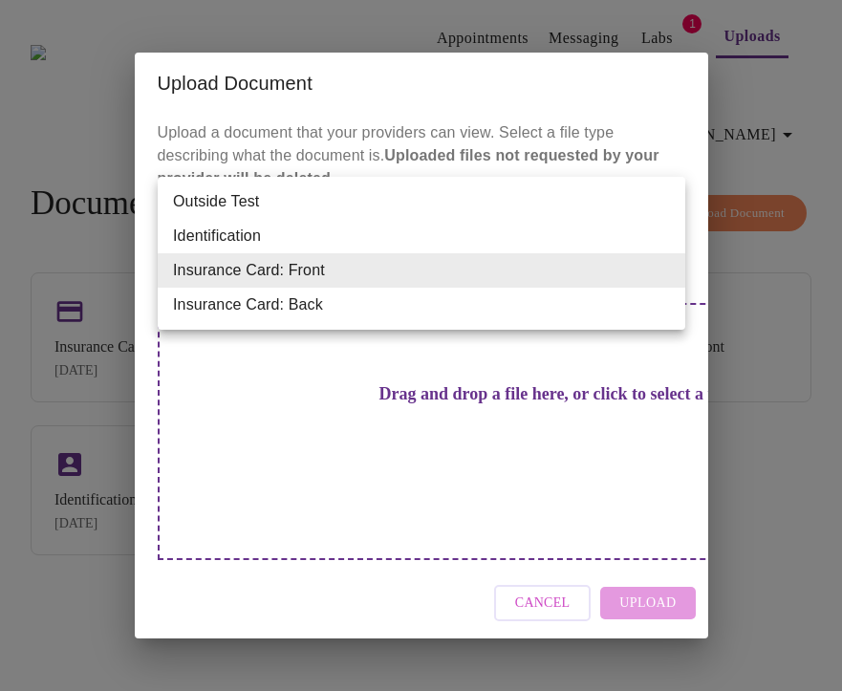
click at [335, 298] on li "Insurance Card: Back" at bounding box center [421, 305] width 527 height 34
type input "Insurance Card: Back"
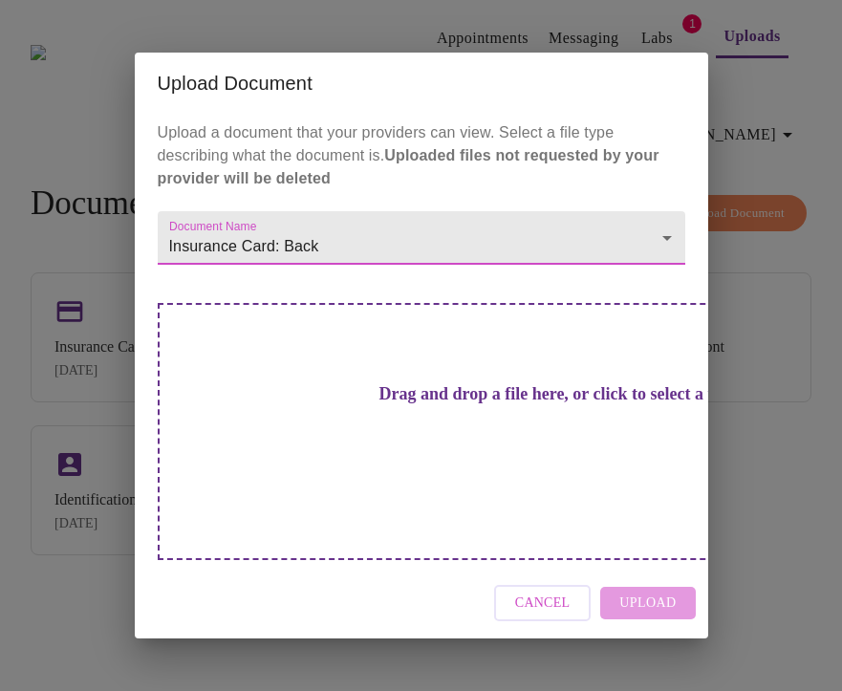
click at [543, 591] on span "Cancel" at bounding box center [542, 603] width 55 height 24
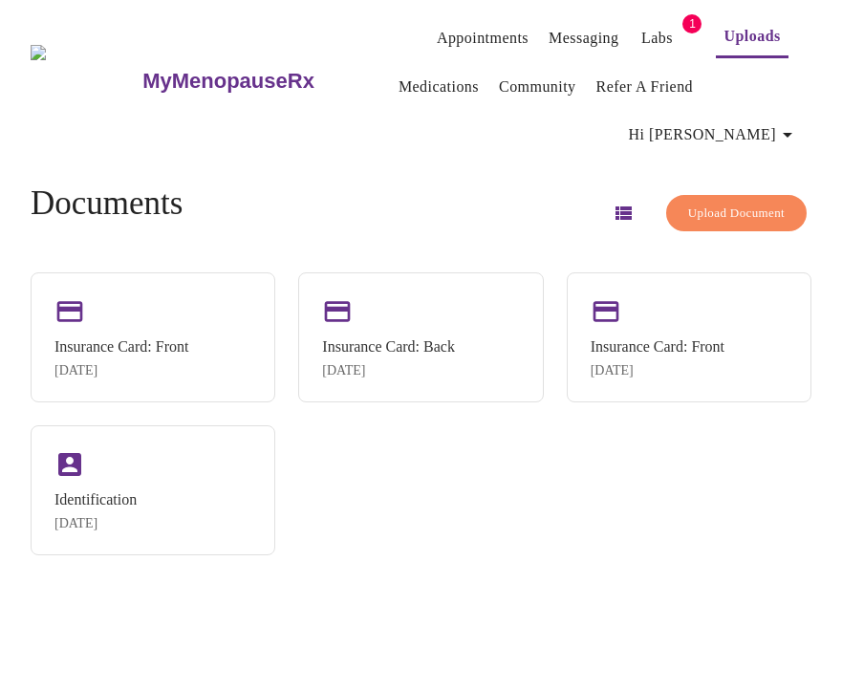
click at [378, 485] on div "Insurance Card: Front Aug 18, 2025 Insurance Card: Back Apr 4, 2025 Insurance C…" at bounding box center [421, 413] width 780 height 283
click at [359, 336] on div "Insurance Card: Back" at bounding box center [388, 344] width 133 height 17
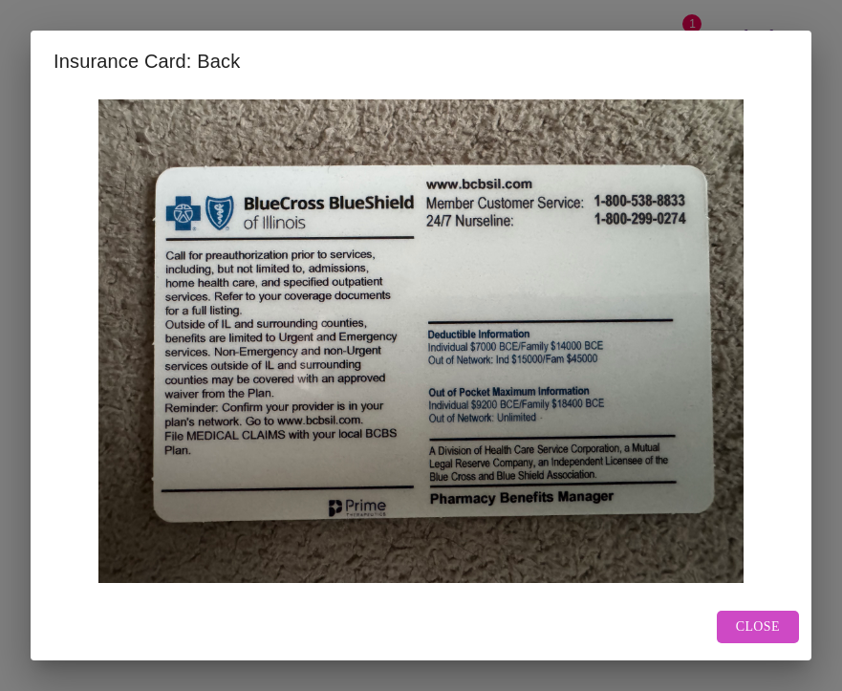
click at [758, 509] on img at bounding box center [420, 340] width 735 height 483
click at [757, 627] on span "Close" at bounding box center [757, 627] width 44 height 24
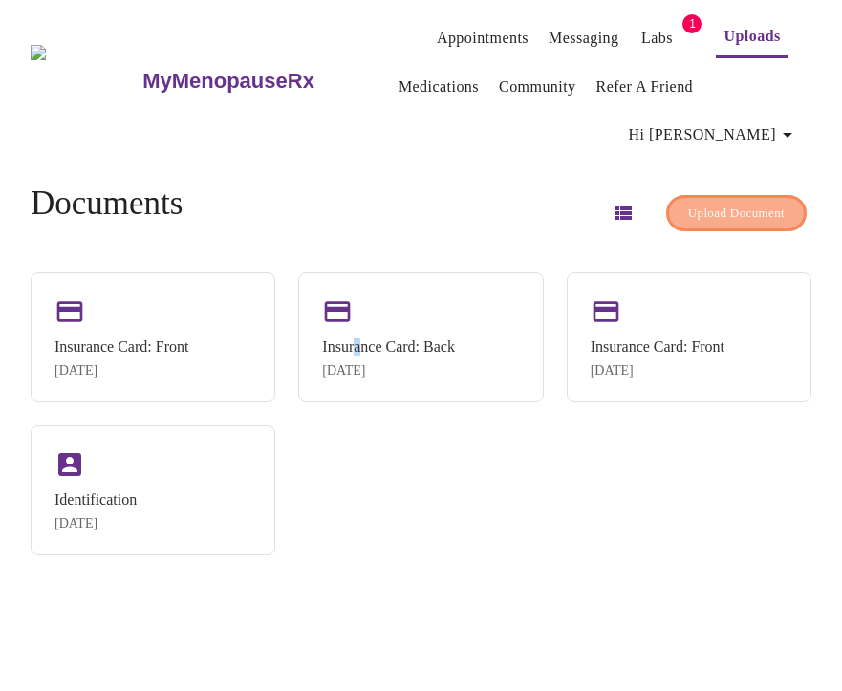
click at [760, 203] on span "Upload Document" at bounding box center [736, 214] width 96 height 22
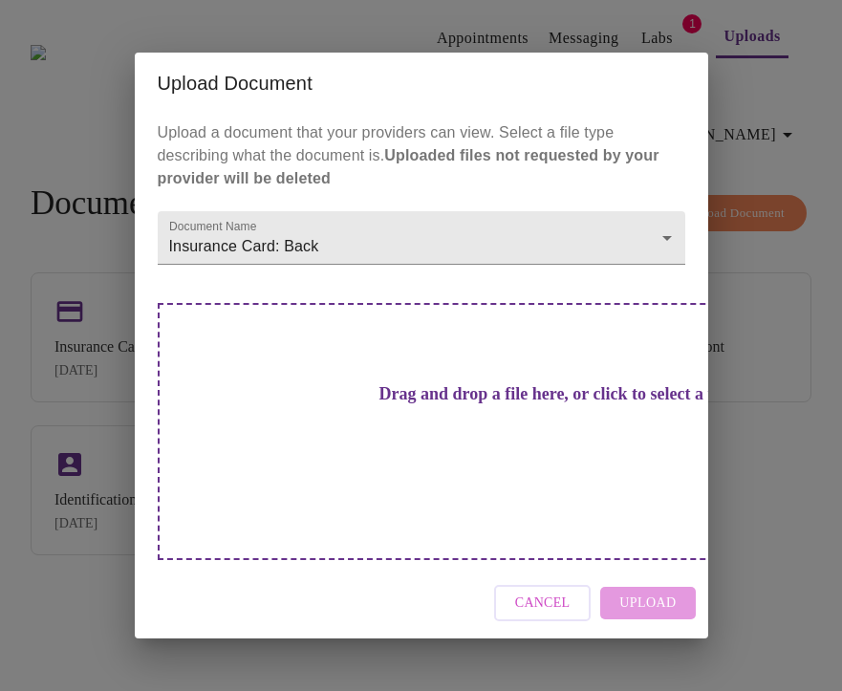
click at [413, 404] on h3 "Drag and drop a file here, or click to select a file" at bounding box center [554, 394] width 527 height 20
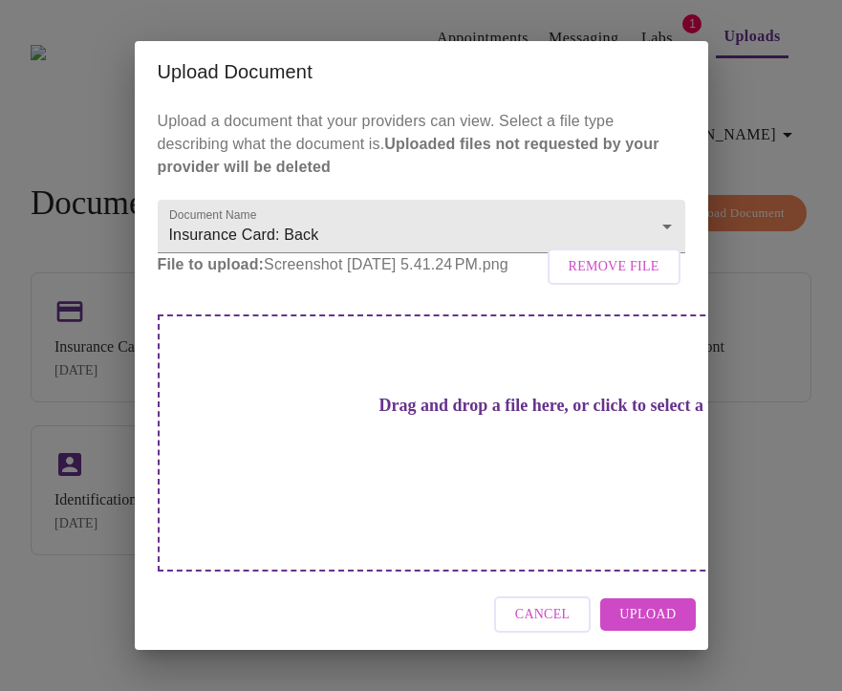
click at [661, 603] on span "Upload" at bounding box center [647, 615] width 56 height 24
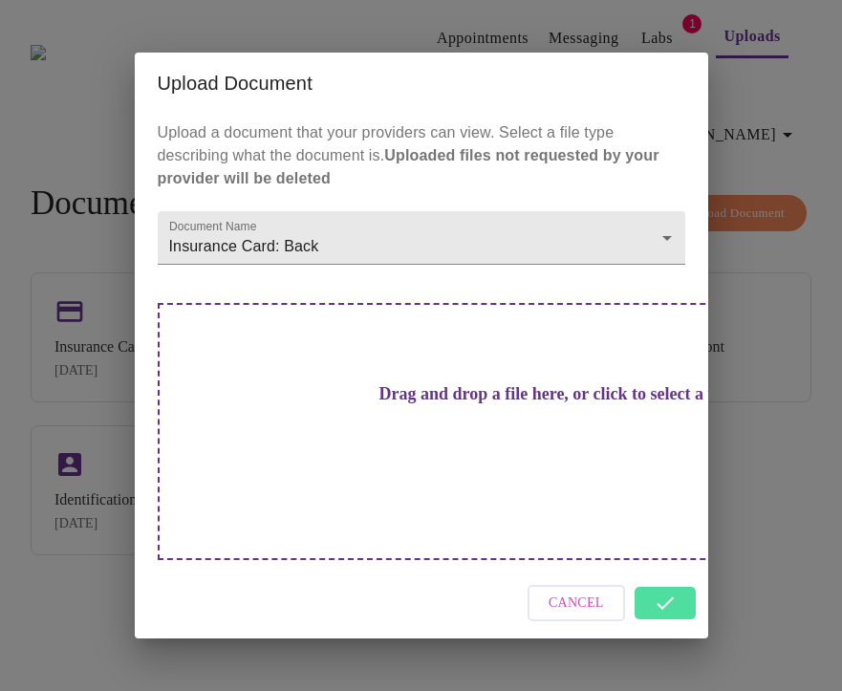
click at [663, 568] on div "Cancel" at bounding box center [421, 603] width 573 height 72
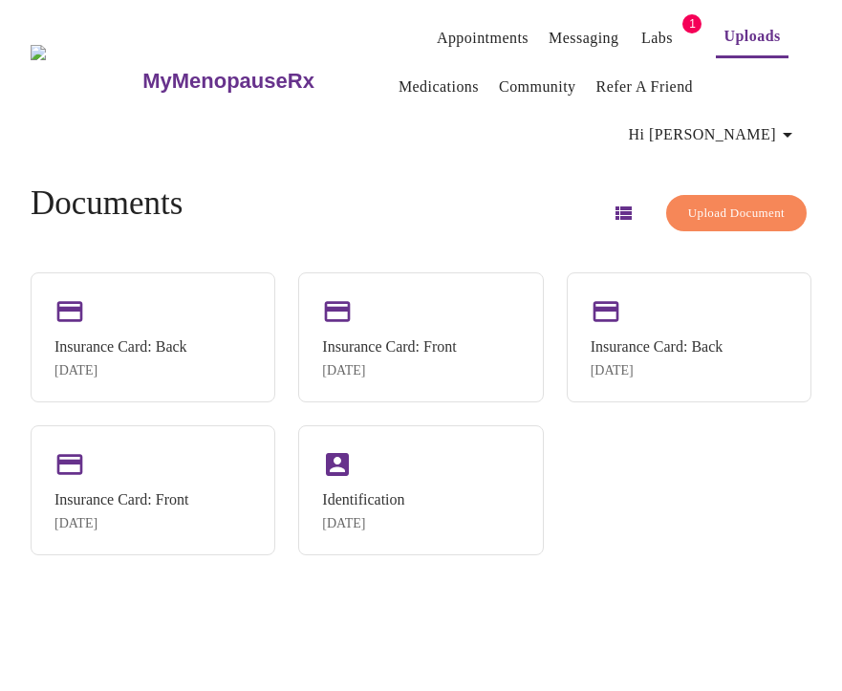
click at [625, 190] on button "button" at bounding box center [623, 213] width 46 height 46
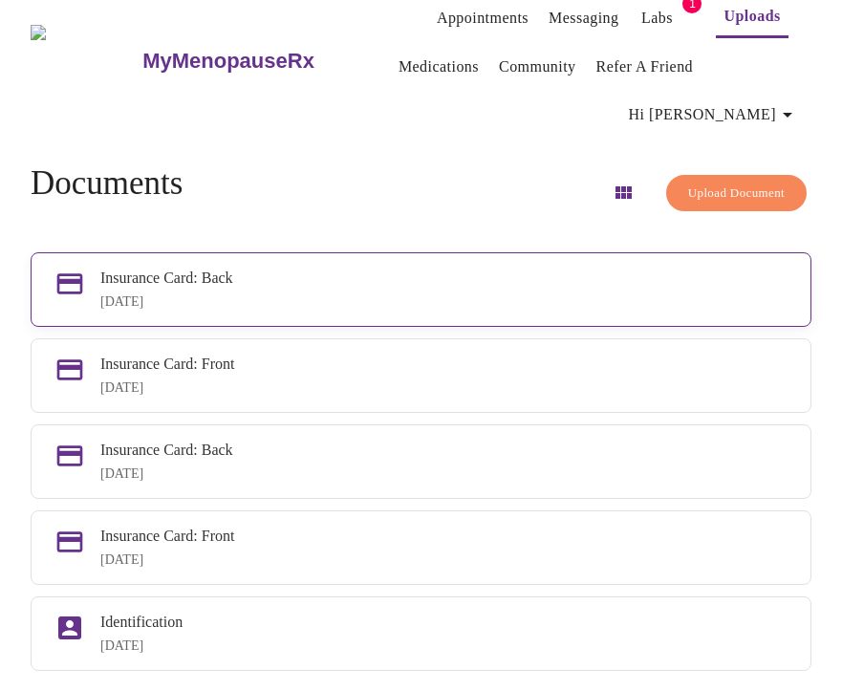
scroll to position [10, 0]
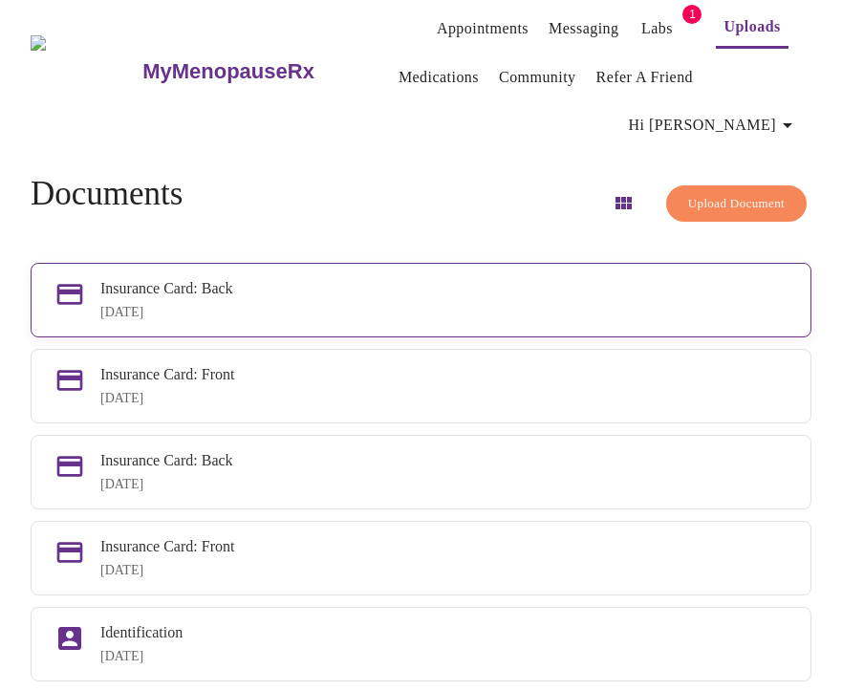
drag, startPoint x: 392, startPoint y: 249, endPoint x: 565, endPoint y: 249, distance: 173.8
click at [565, 280] on div "Insurance Card: Back Aug 18, 2025" at bounding box center [443, 300] width 687 height 40
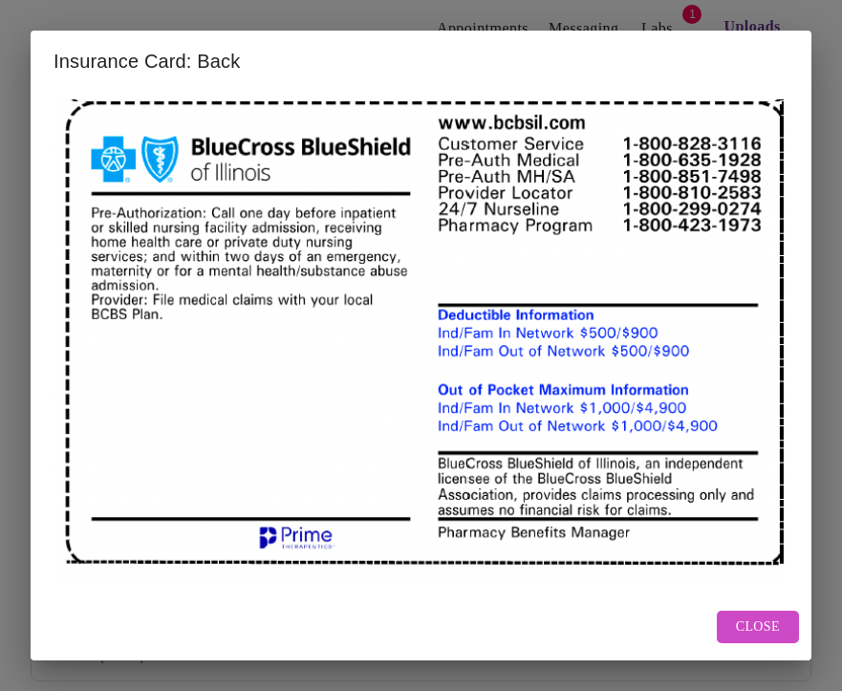
click at [484, 157] on div "Insurance Card: Back Close" at bounding box center [421, 345] width 842 height 691
click at [750, 622] on span "Close" at bounding box center [757, 627] width 44 height 24
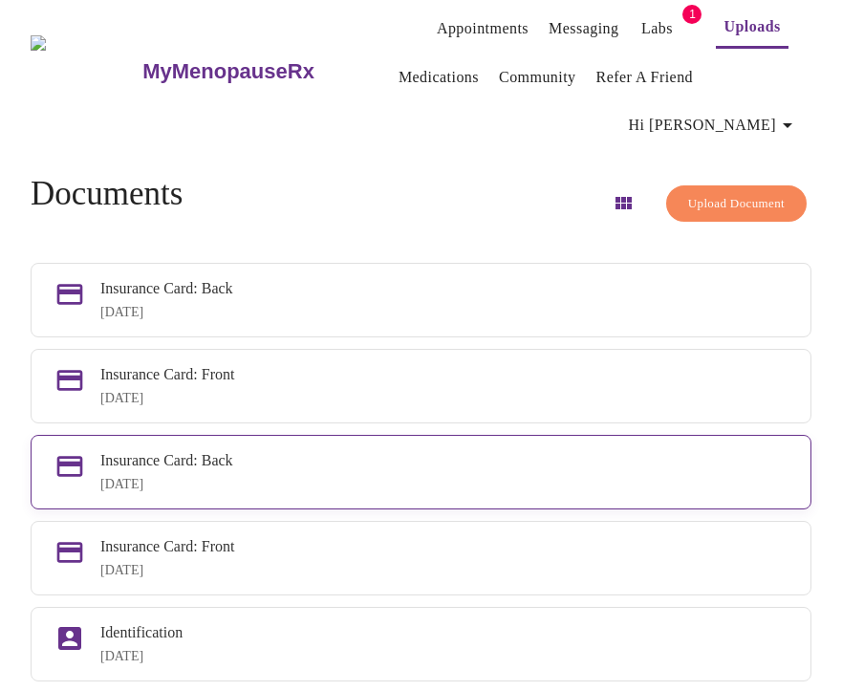
drag, startPoint x: 536, startPoint y: 437, endPoint x: 399, endPoint y: 437, distance: 136.6
click at [399, 452] on div "Insurance Card: Back Apr 4, 2025" at bounding box center [443, 472] width 687 height 40
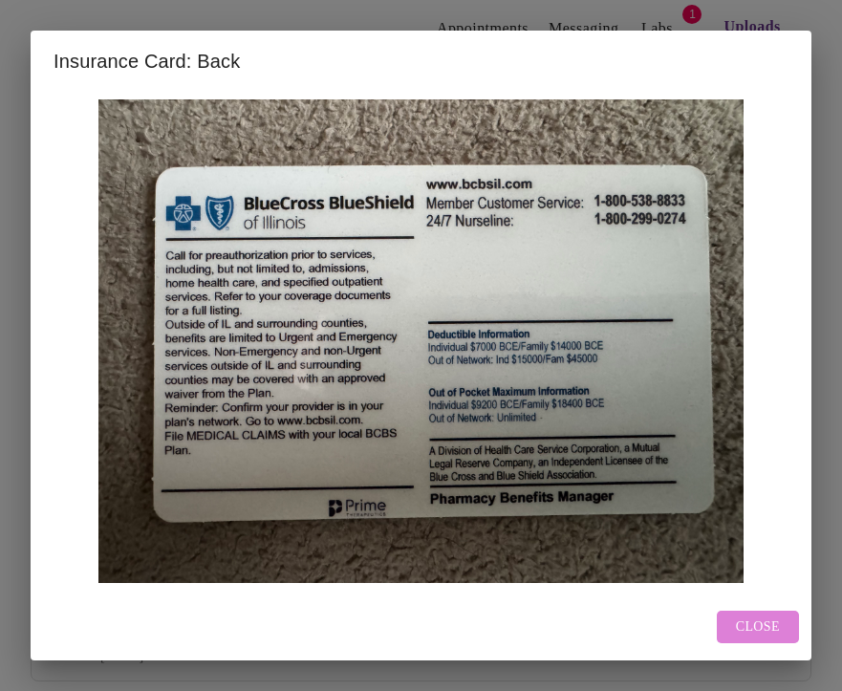
click at [755, 629] on span "Close" at bounding box center [757, 627] width 44 height 24
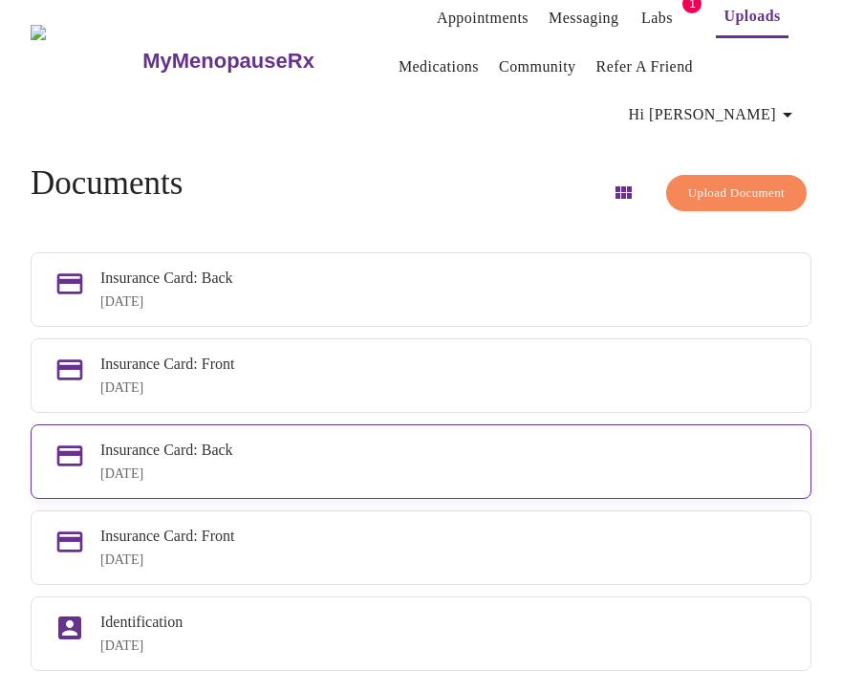
scroll to position [0, 0]
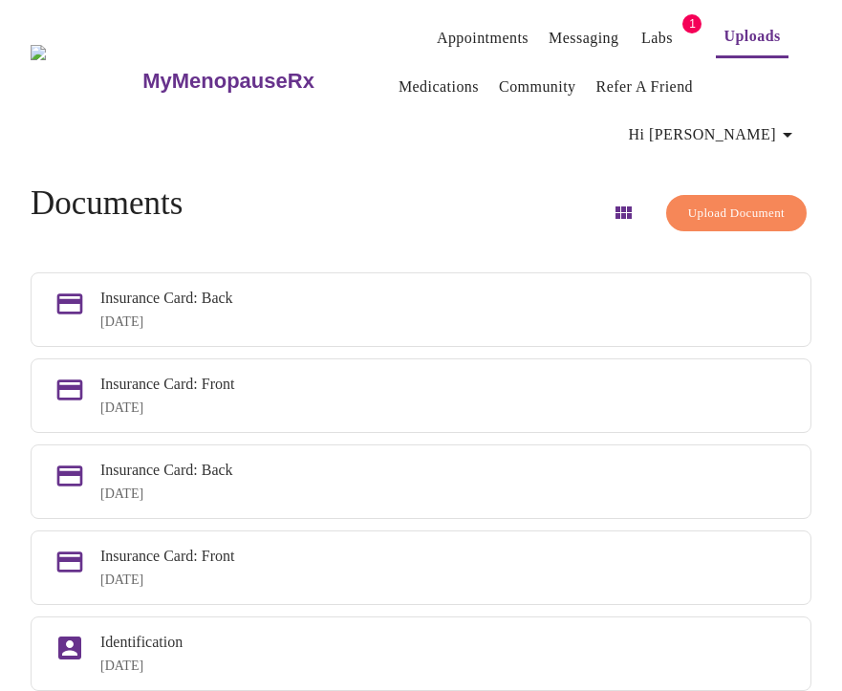
click at [486, 184] on div "Documents Upload Document" at bounding box center [421, 212] width 780 height 57
click at [420, 78] on link "Medications" at bounding box center [438, 87] width 80 height 27
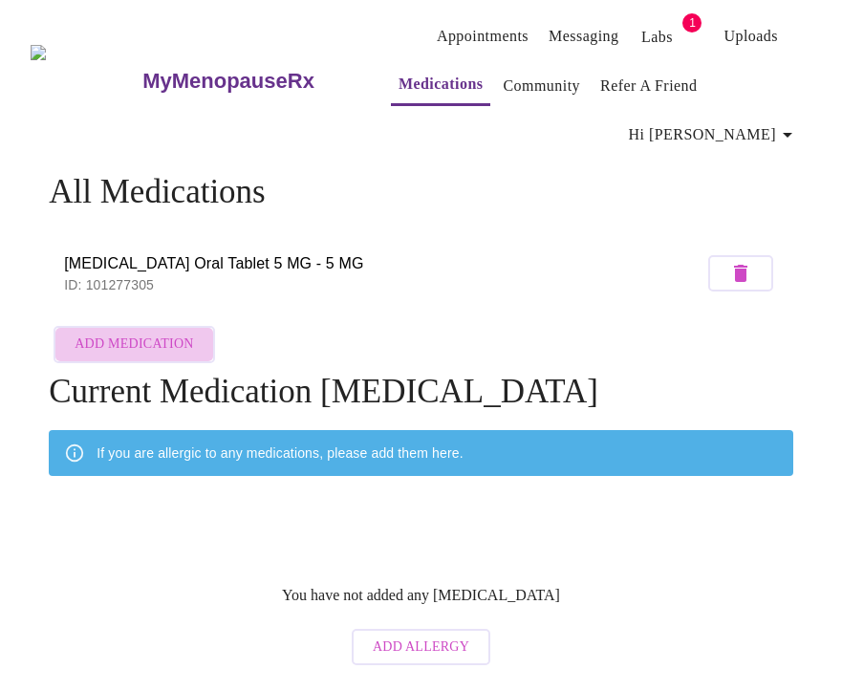
click at [140, 332] on span "Add Medication" at bounding box center [134, 344] width 118 height 24
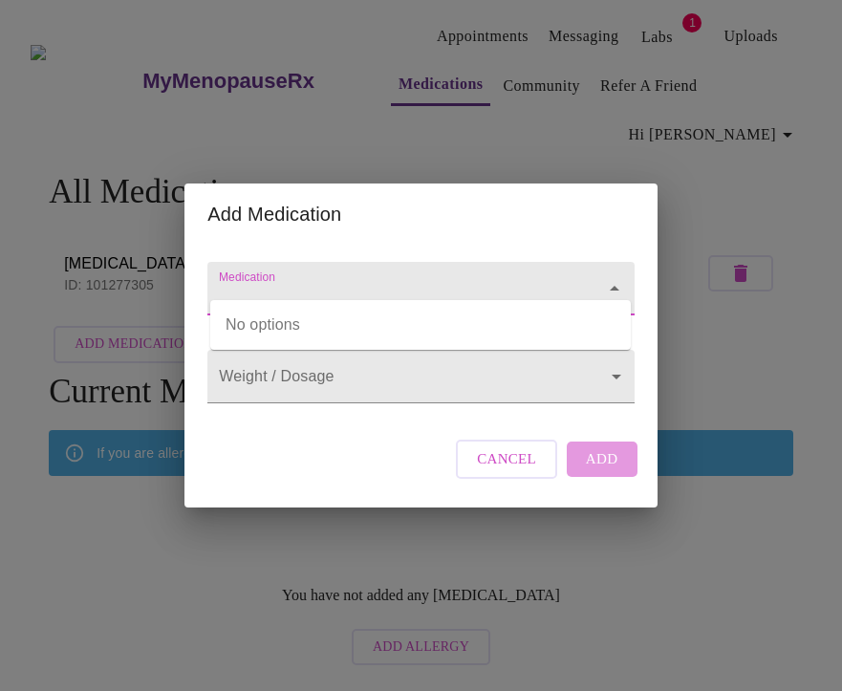
click at [425, 280] on input "Medication" at bounding box center [393, 297] width 356 height 35
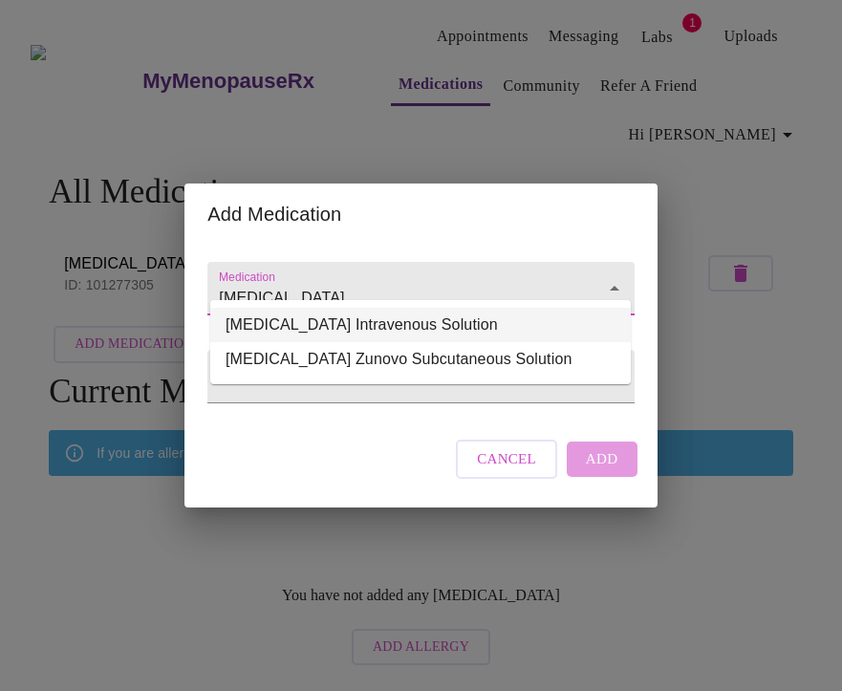
click at [394, 326] on li "Ocrevus Intravenous Solution" at bounding box center [420, 325] width 420 height 34
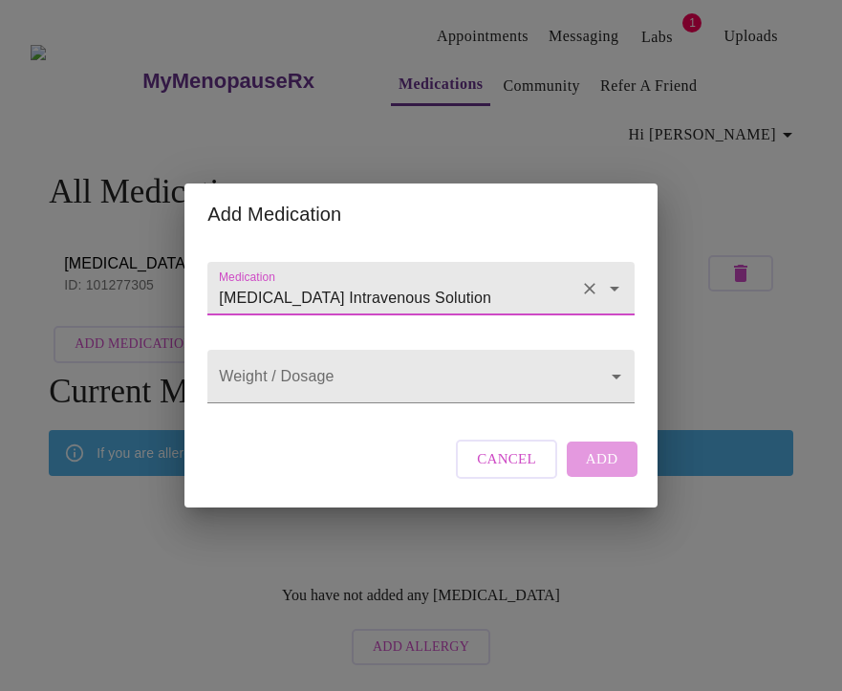
type input "Ocrevus Intravenous Solution"
click at [597, 479] on div "Cancel Add" at bounding box center [546, 458] width 190 height 57
click at [485, 382] on body "MyMenopauseRx Appointments Messaging Labs 1 Uploads Medications Community Refer…" at bounding box center [421, 341] width 826 height 667
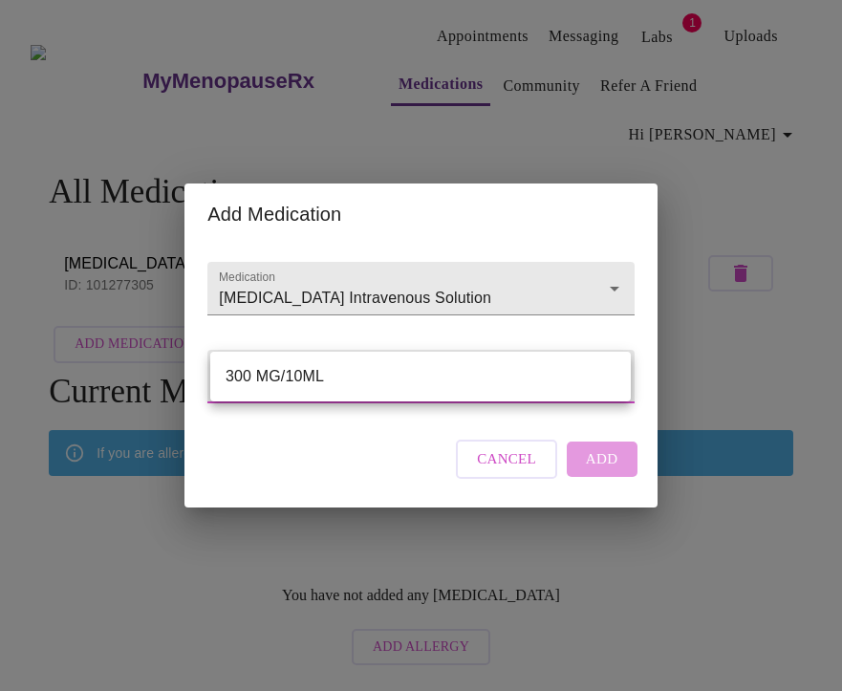
click at [485, 382] on li "300 MG/10ML" at bounding box center [420, 376] width 420 height 34
type input "300 MG/10ML"
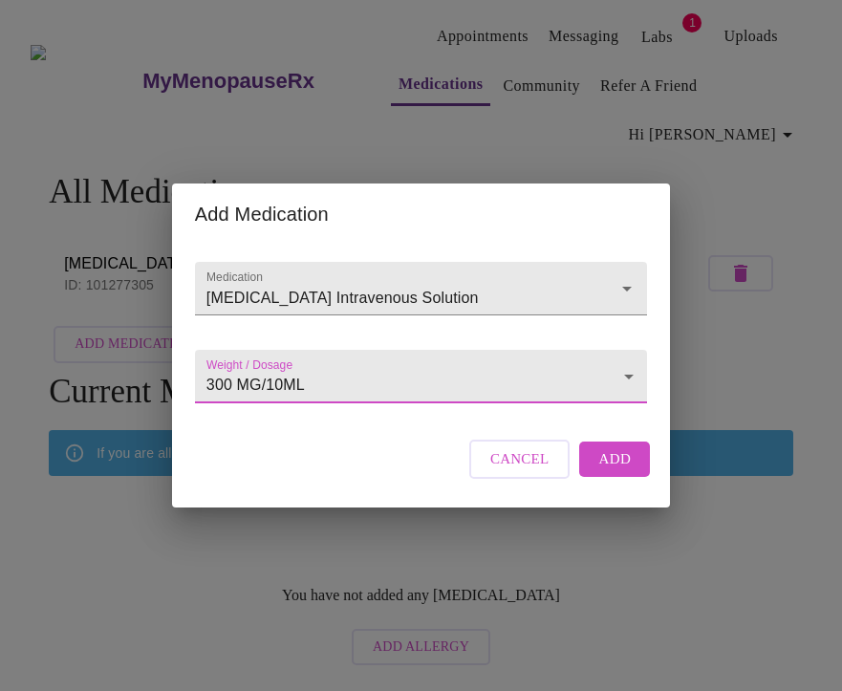
click at [597, 476] on button "Add" at bounding box center [614, 458] width 71 height 34
